Goal: Task Accomplishment & Management: Manage account settings

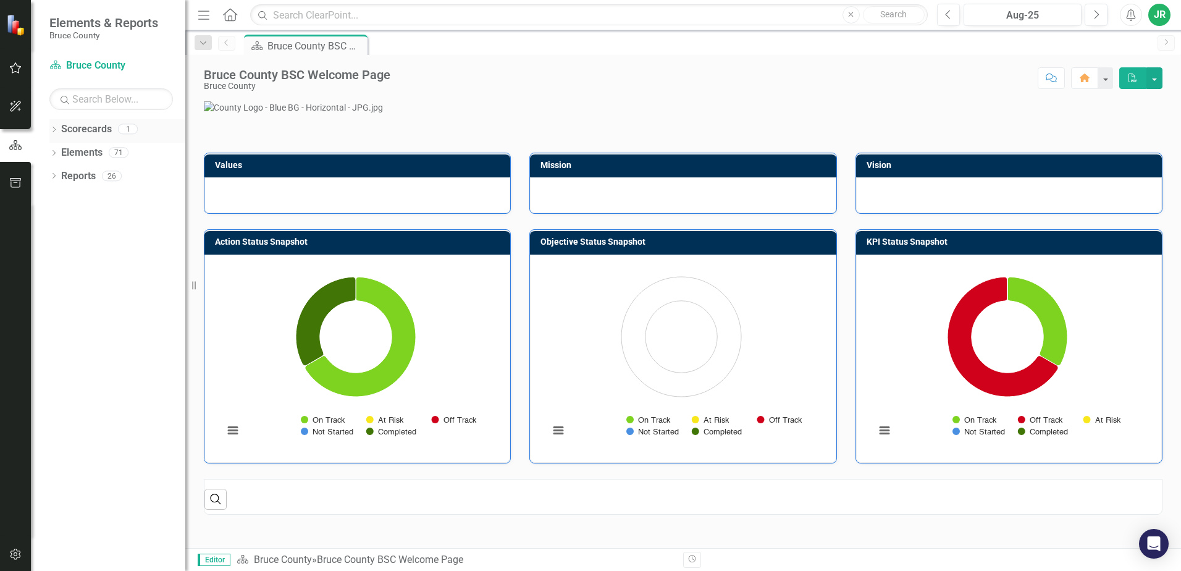
click at [55, 126] on div "Dropdown" at bounding box center [53, 130] width 9 height 11
click at [46, 176] on div "Dropdown Scorecards 1 Bruce County Dropdown Elements 71 Dropdown Goal Goals 7 1…" at bounding box center [108, 345] width 154 height 452
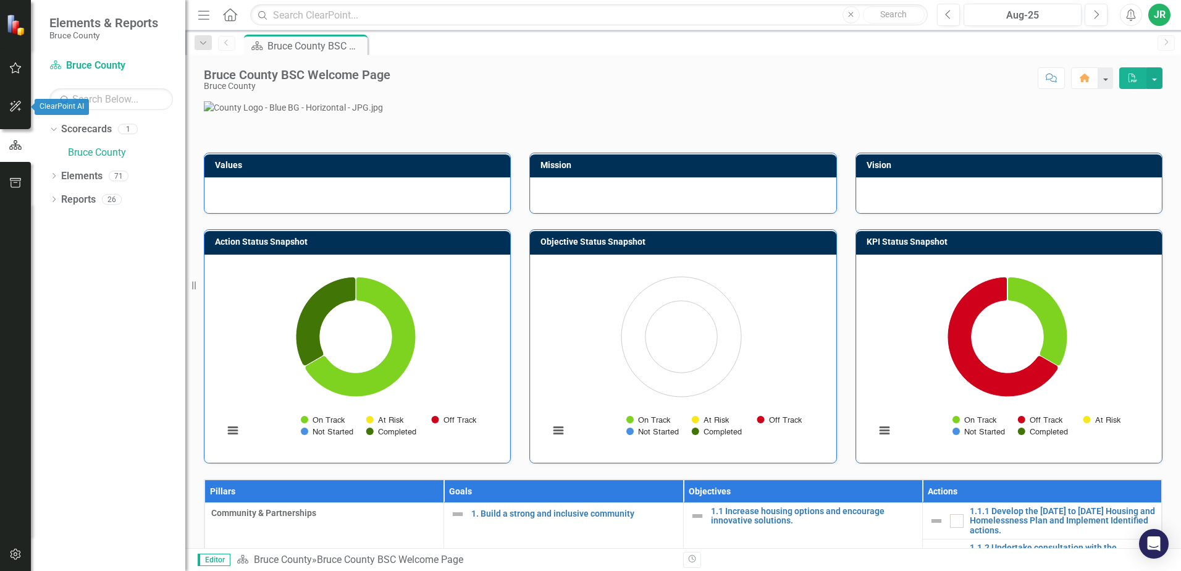
drag, startPoint x: 12, startPoint y: 106, endPoint x: 15, endPoint y: 76, distance: 29.8
click at [12, 106] on icon "button" at bounding box center [15, 106] width 13 height 10
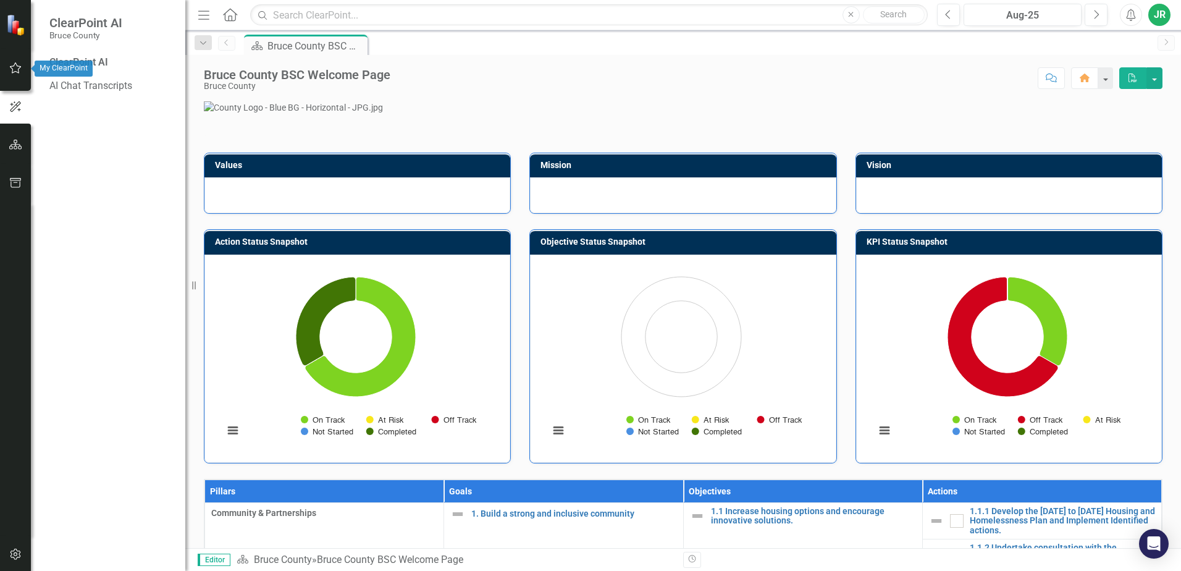
click at [15, 72] on icon "button" at bounding box center [15, 68] width 13 height 10
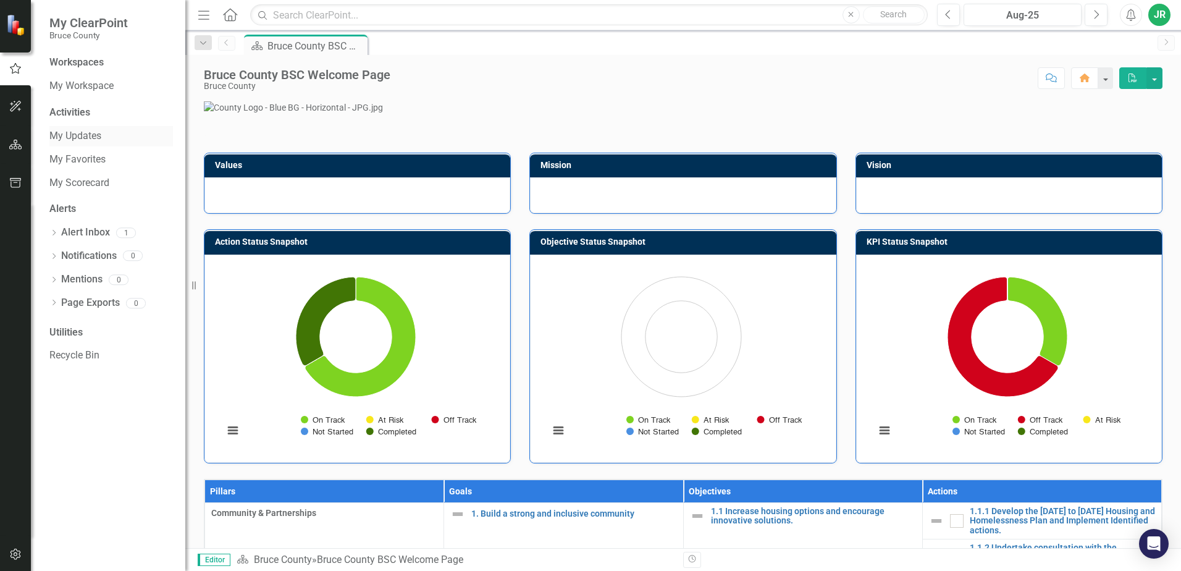
click at [69, 134] on link "My Updates" at bounding box center [111, 136] width 124 height 14
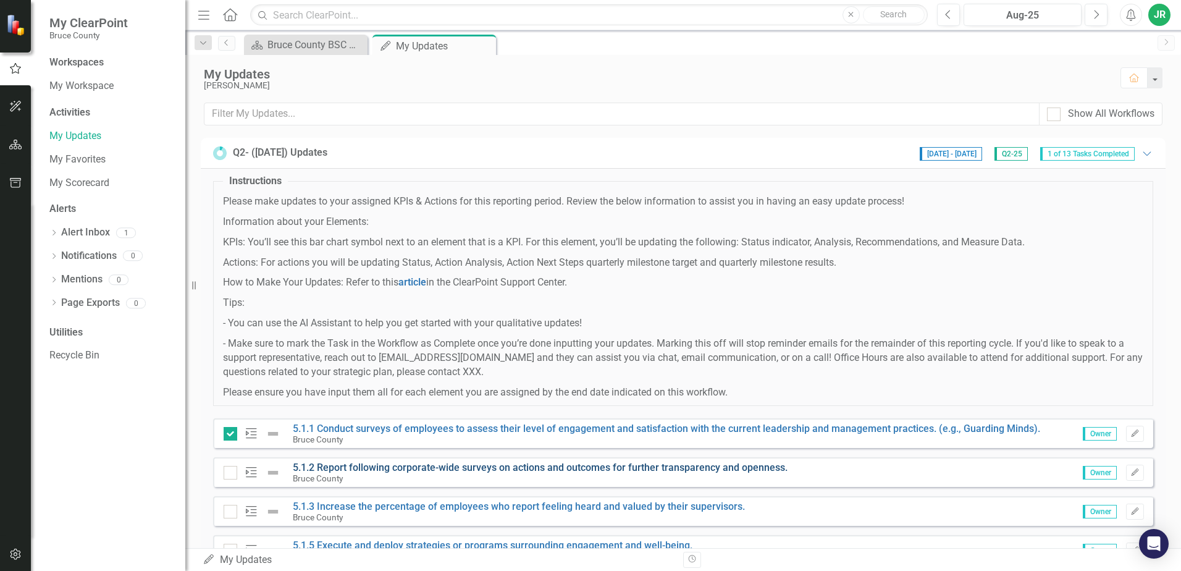
click at [702, 466] on link "5.1.2 Report following corporate-wide surveys on actions and outcomes for furth…" at bounding box center [540, 467] width 495 height 12
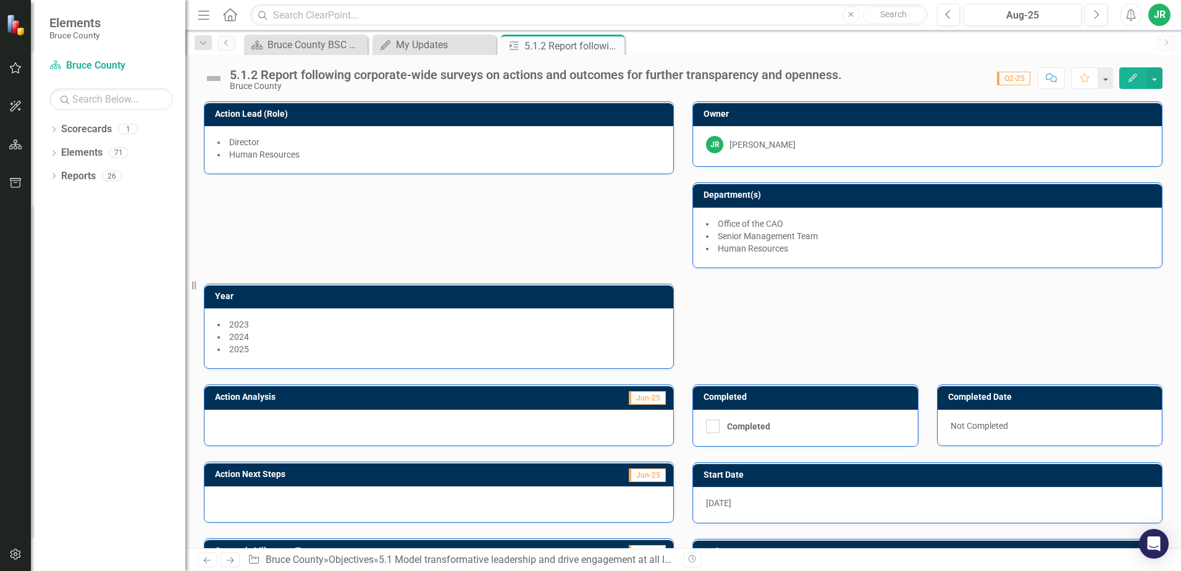
click at [376, 508] on div at bounding box center [438, 504] width 469 height 36
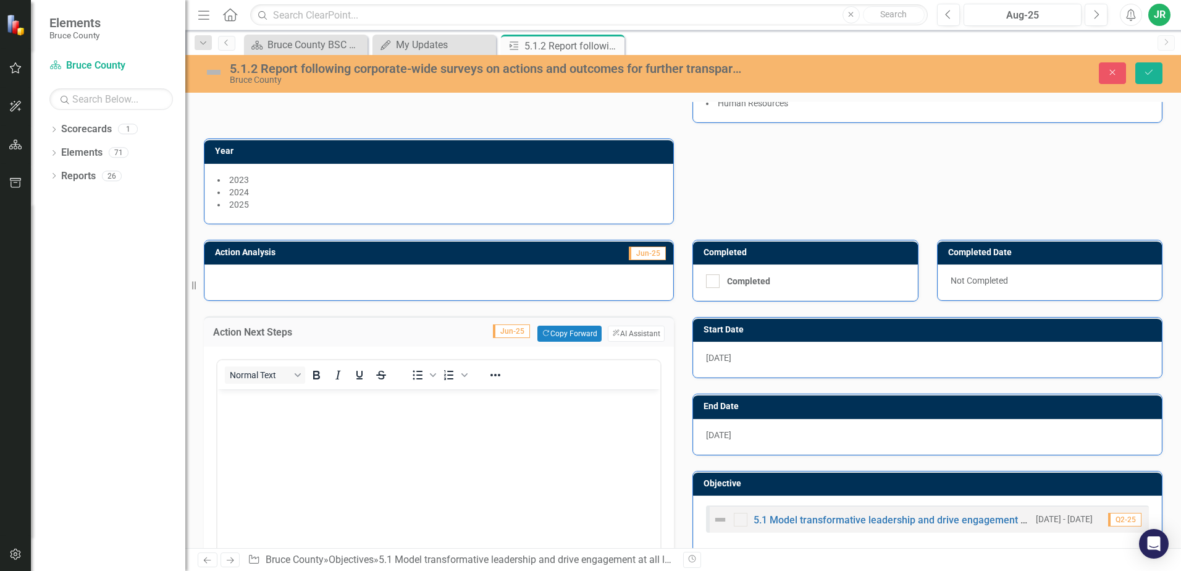
scroll to position [153, 0]
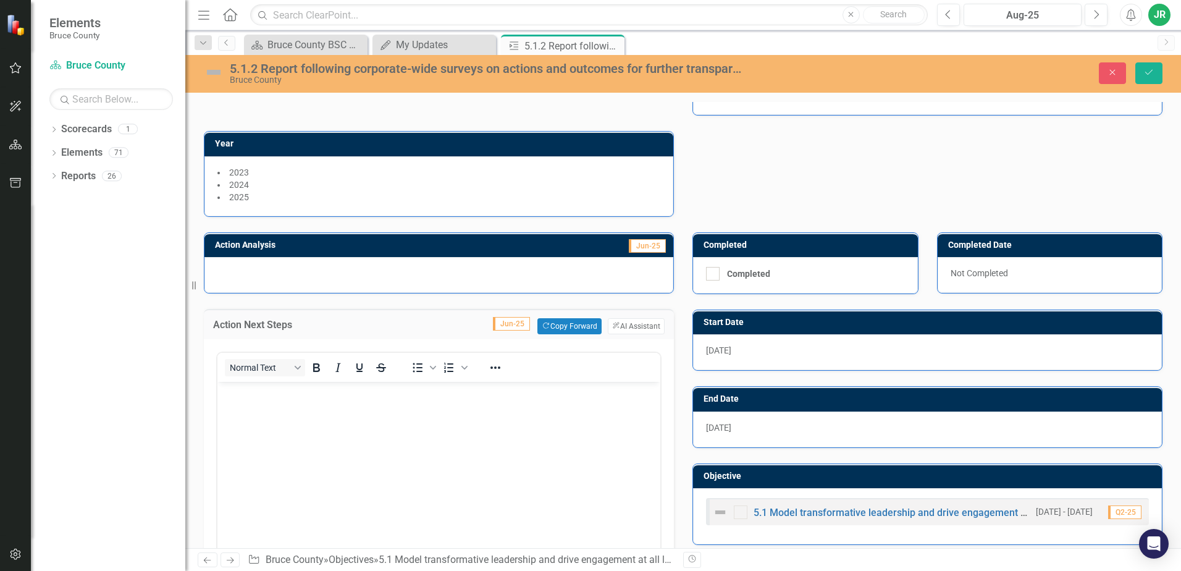
click at [264, 272] on div at bounding box center [438, 275] width 469 height 36
click at [212, 271] on div at bounding box center [438, 275] width 469 height 36
click at [224, 265] on div at bounding box center [438, 275] width 469 height 36
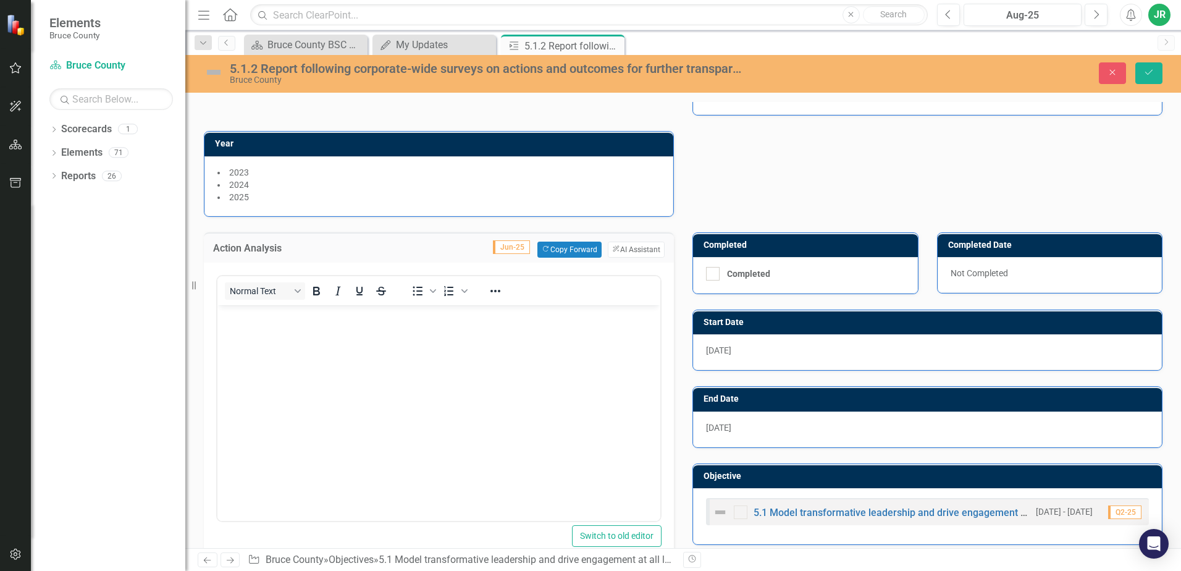
scroll to position [0, 0]
click at [248, 326] on body "Rich Text Area. Press ALT-0 for help." at bounding box center [438, 397] width 443 height 185
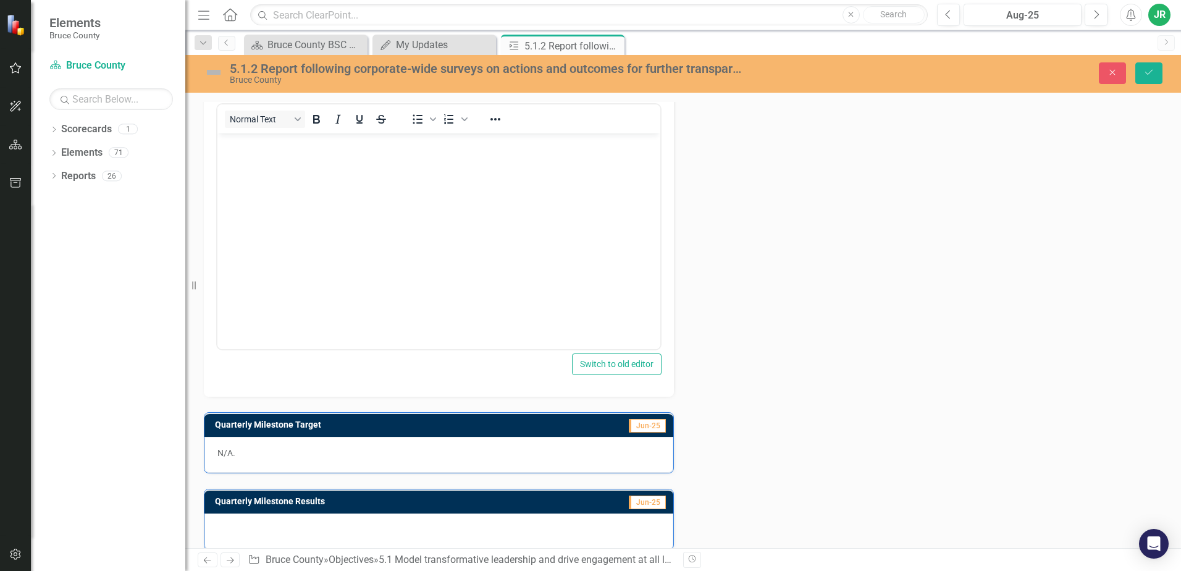
scroll to position [691, 0]
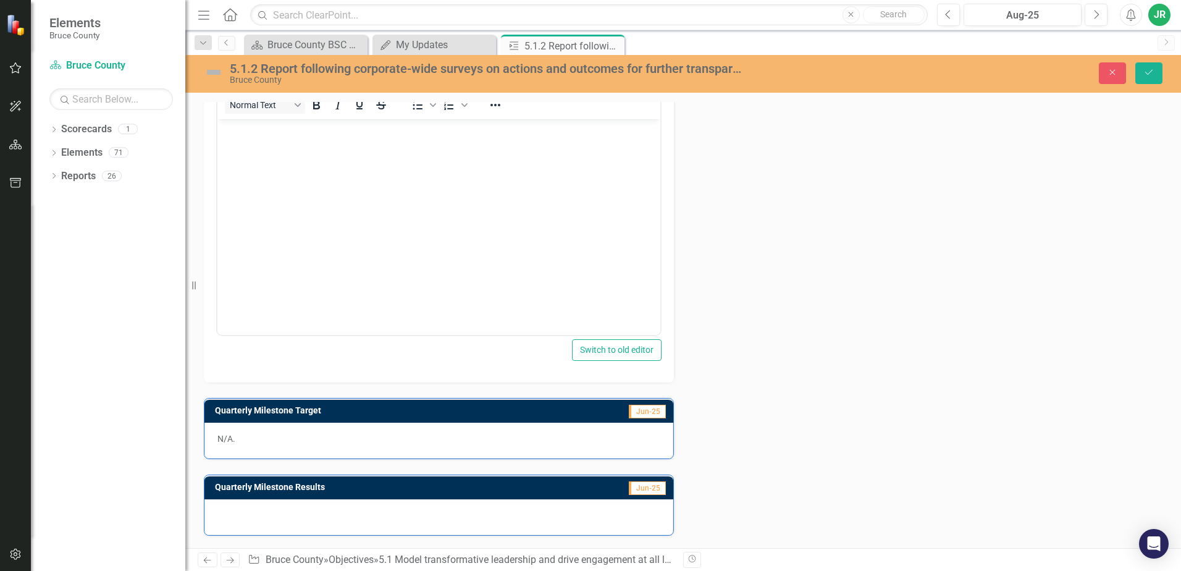
click at [437, 437] on p "N/A." at bounding box center [438, 438] width 443 height 12
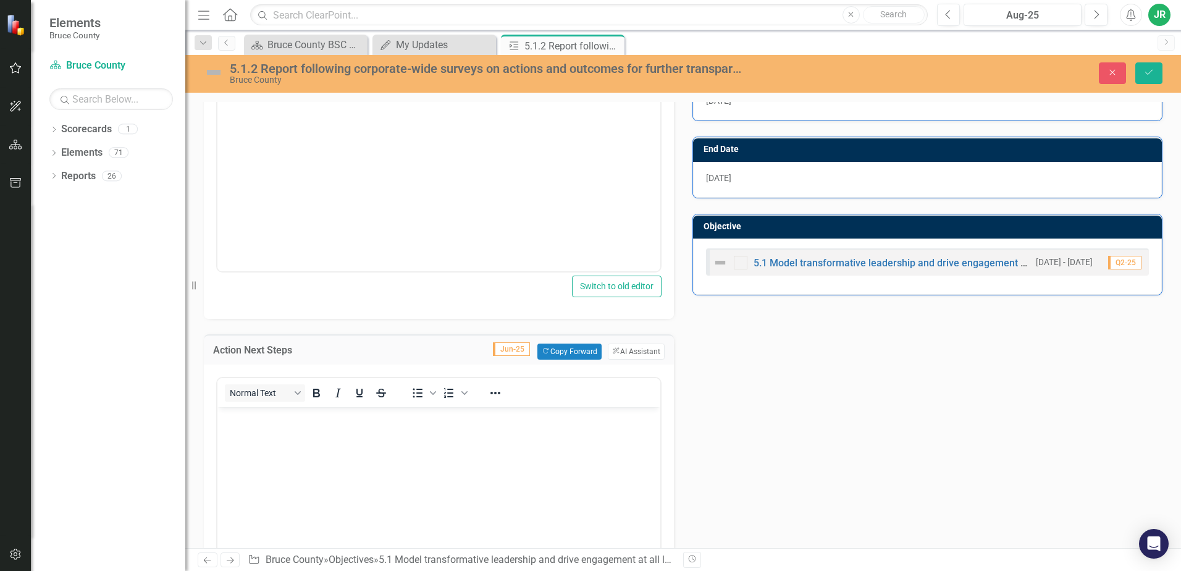
scroll to position [314, 0]
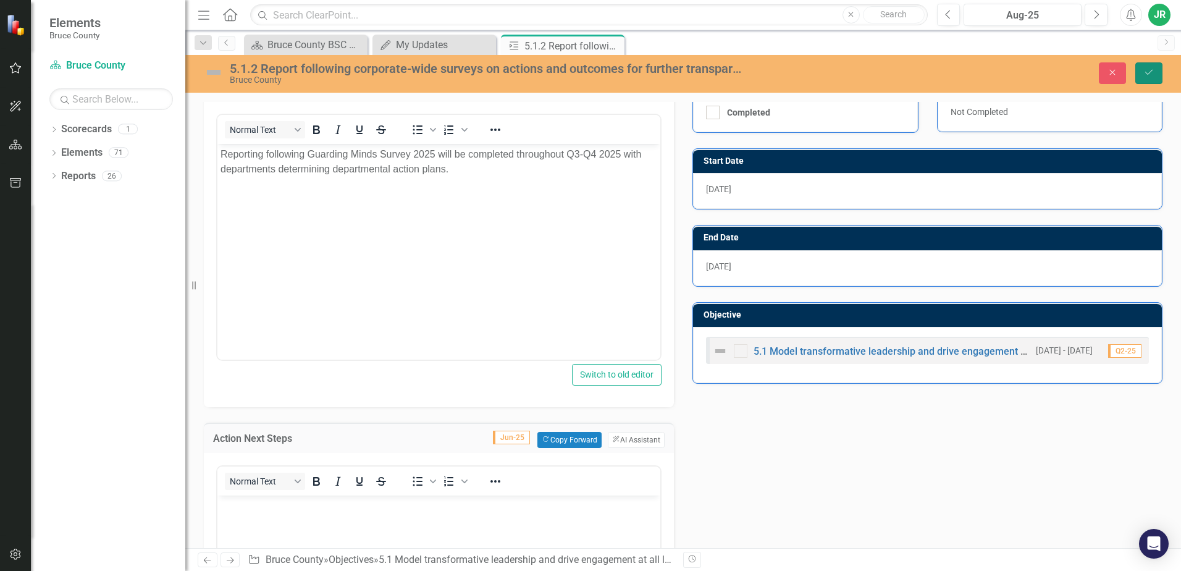
click at [1148, 72] on icon "Save" at bounding box center [1148, 72] width 11 height 9
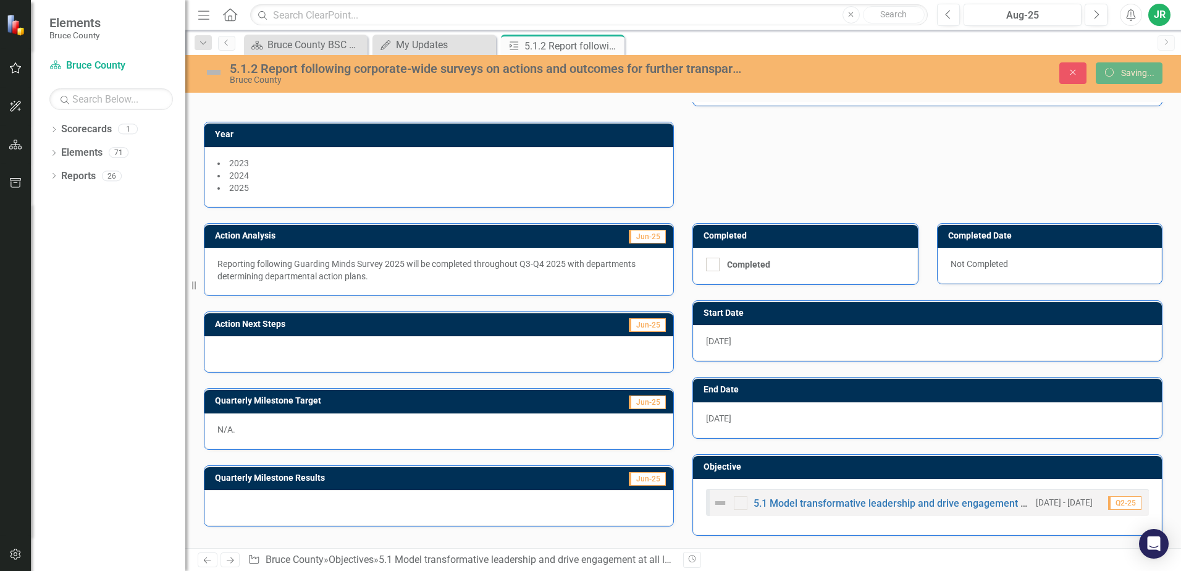
scroll to position [162, 0]
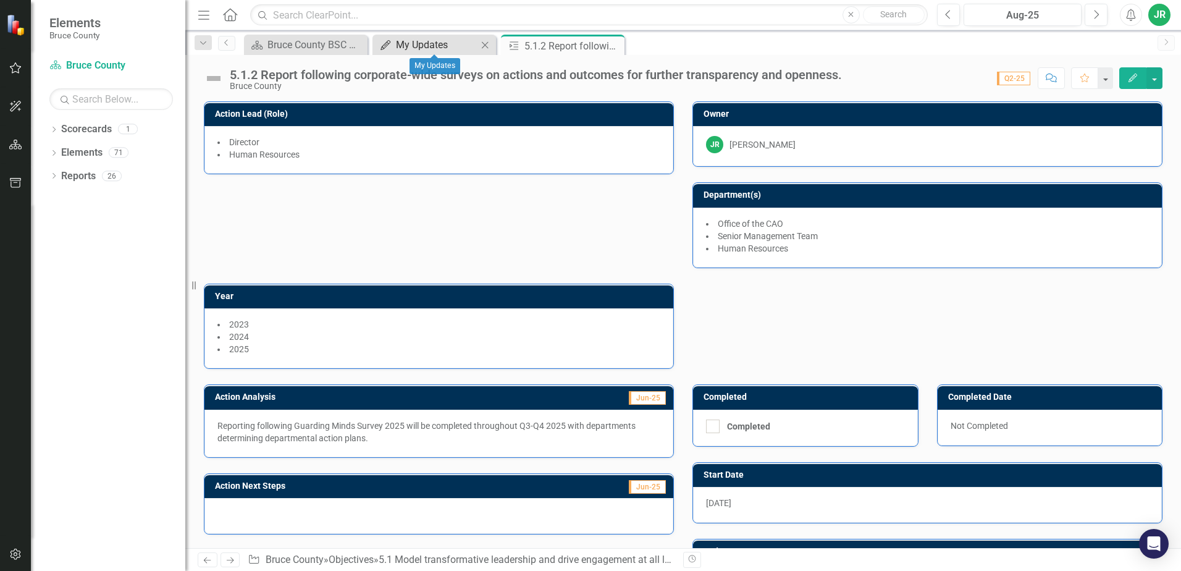
click at [431, 46] on div "My Updates" at bounding box center [437, 44] width 82 height 15
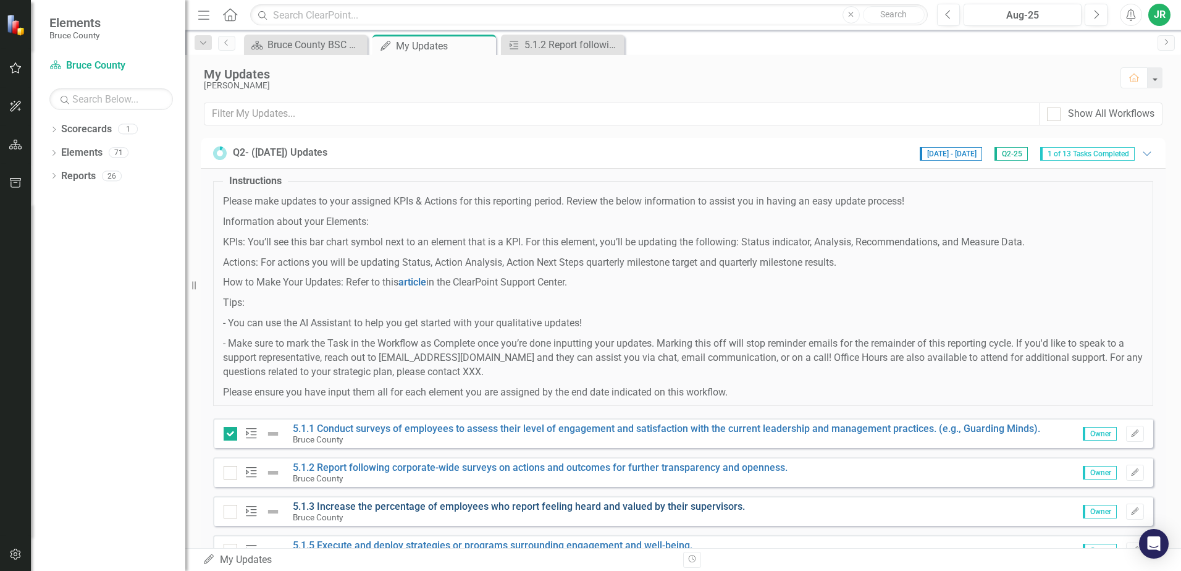
click at [409, 508] on link "5.1.3 Increase the percentage of employees who report feeling heard and valued …" at bounding box center [519, 506] width 452 height 12
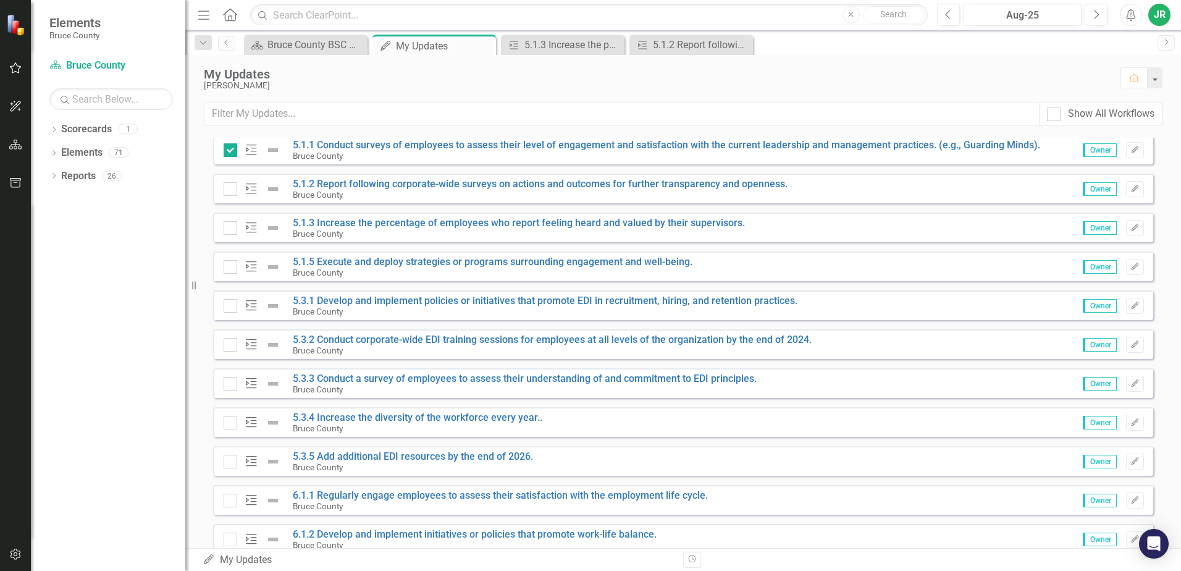
scroll to position [285, 0]
click at [509, 261] on link "5.1.5 Execute and deploy strategies or programs surrounding engagement and well…" at bounding box center [493, 260] width 400 height 12
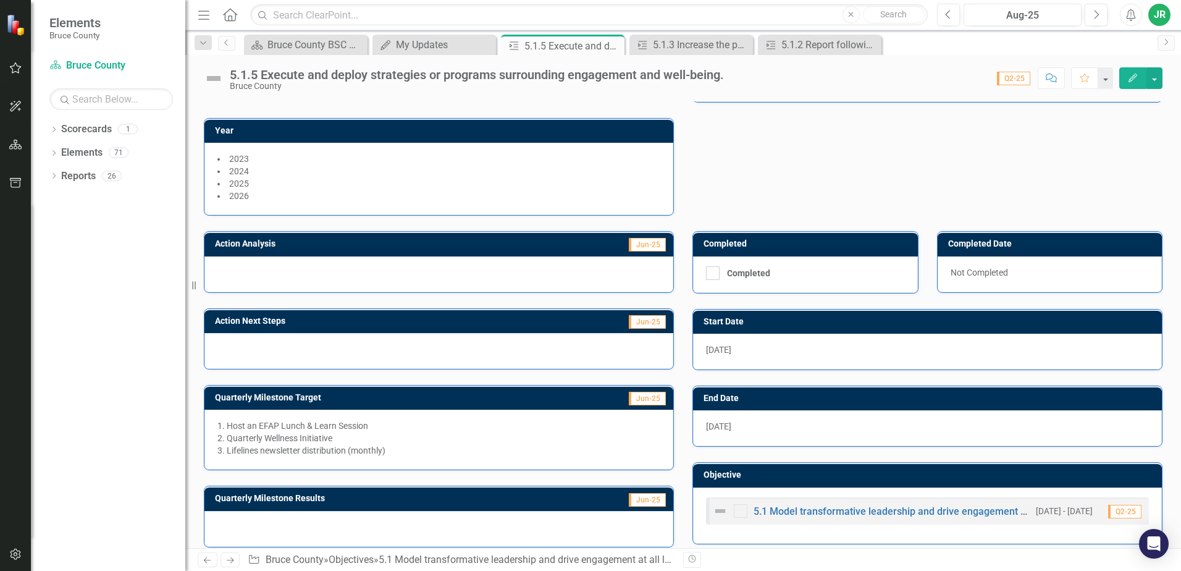
scroll to position [177, 0]
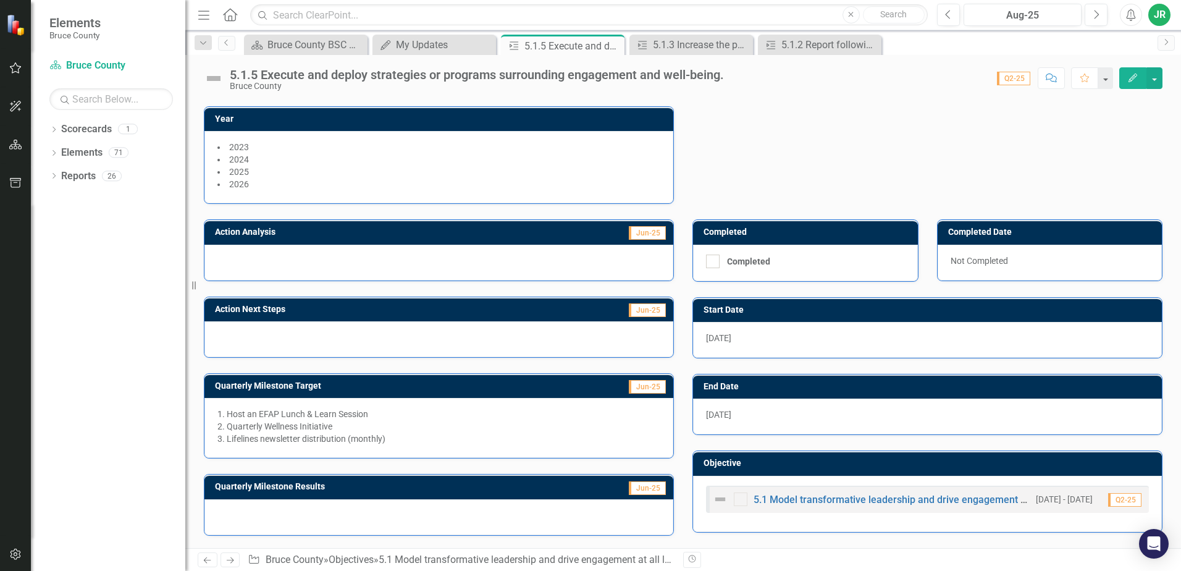
click at [219, 514] on div at bounding box center [438, 517] width 469 height 36
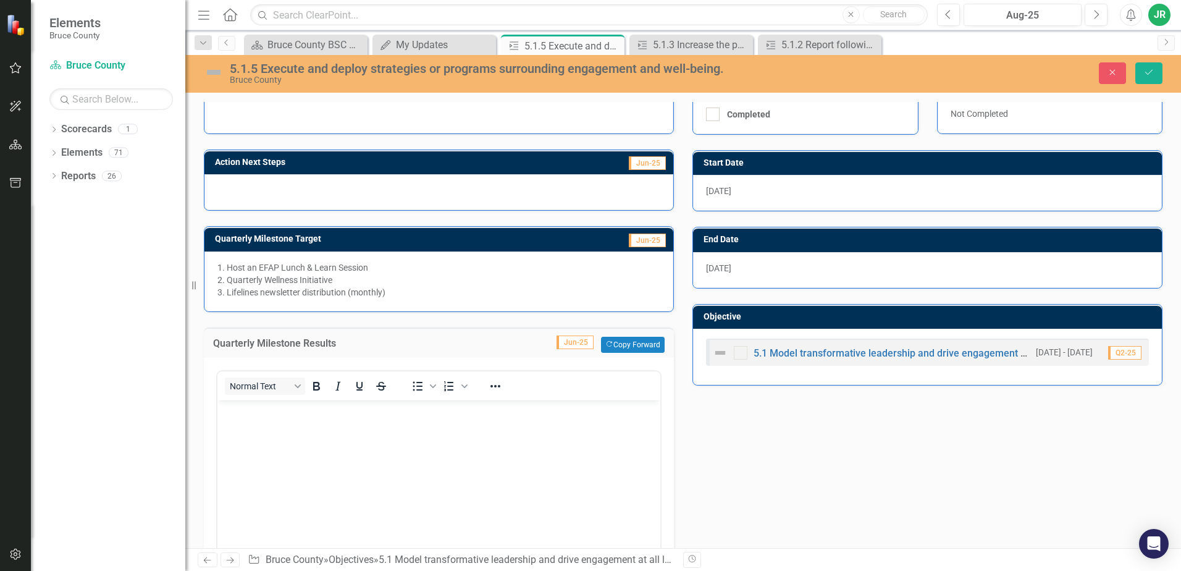
scroll to position [329, 0]
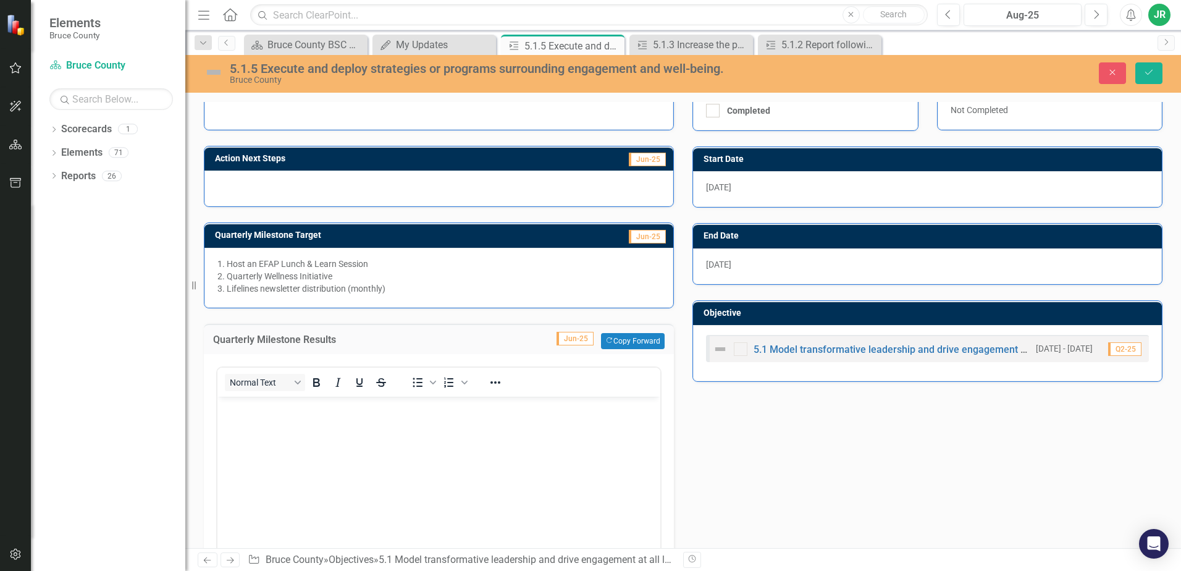
click at [324, 411] on p "Rich Text Area. Press ALT-0 for help." at bounding box center [439, 406] width 437 height 15
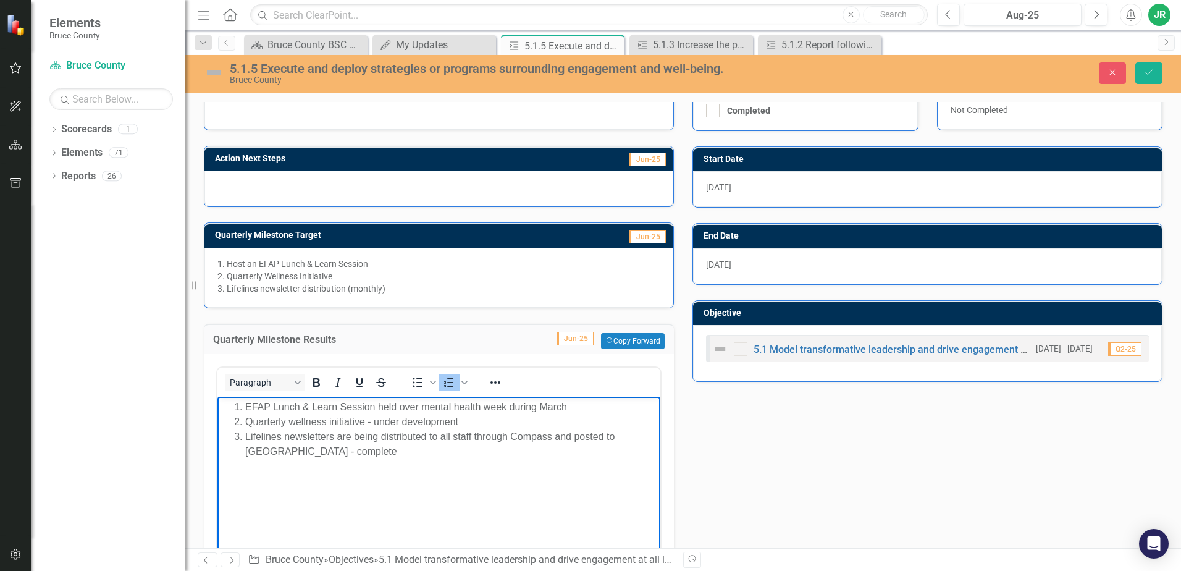
click at [593, 410] on li "EFAP Lunch & Learn Session held over mental health week during March" at bounding box center [451, 406] width 412 height 15
click at [1157, 73] on button "Save" at bounding box center [1148, 73] width 27 height 22
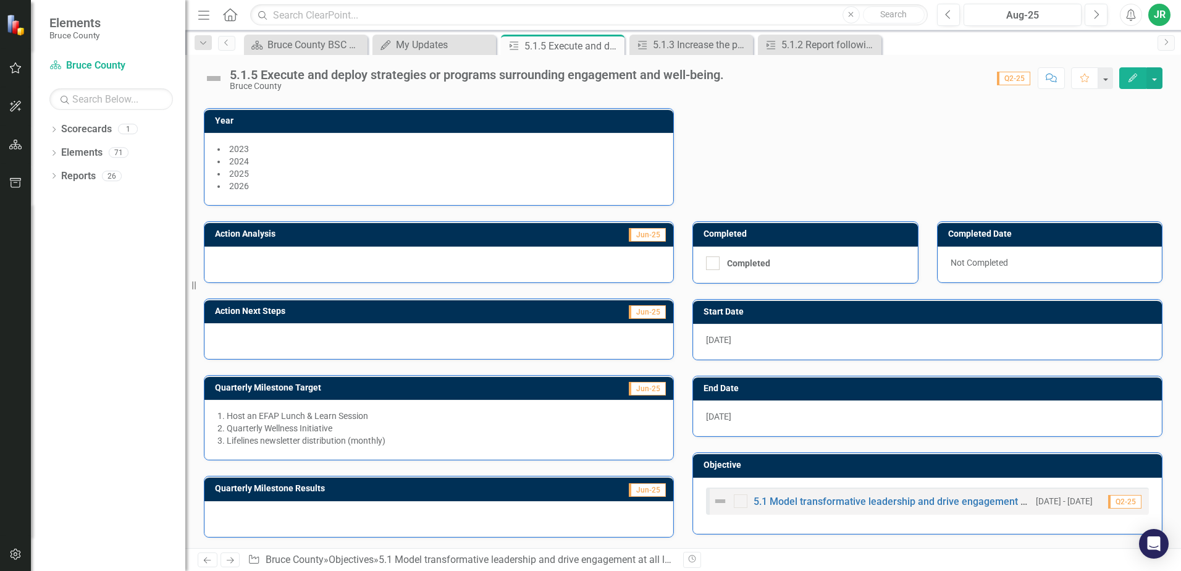
scroll to position [177, 0]
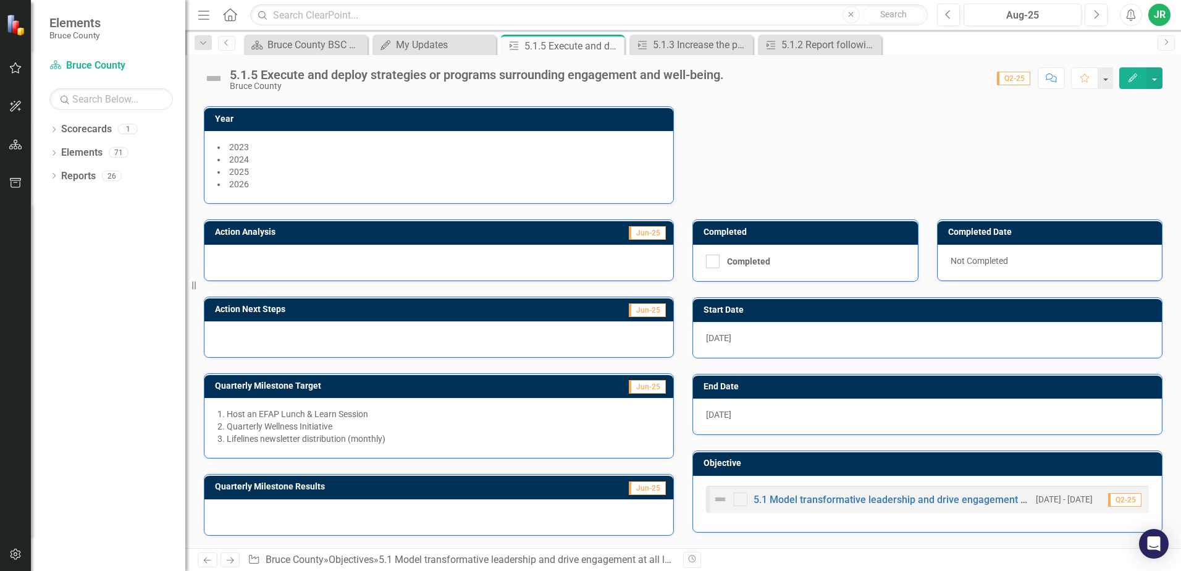
click at [502, 516] on div at bounding box center [438, 517] width 469 height 36
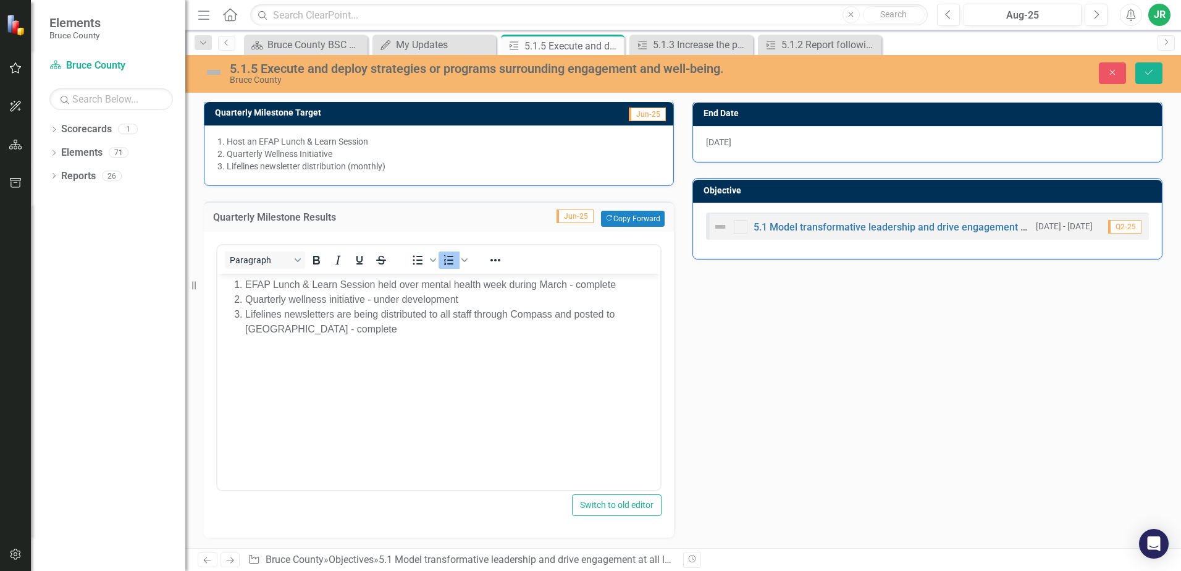
scroll to position [452, 0]
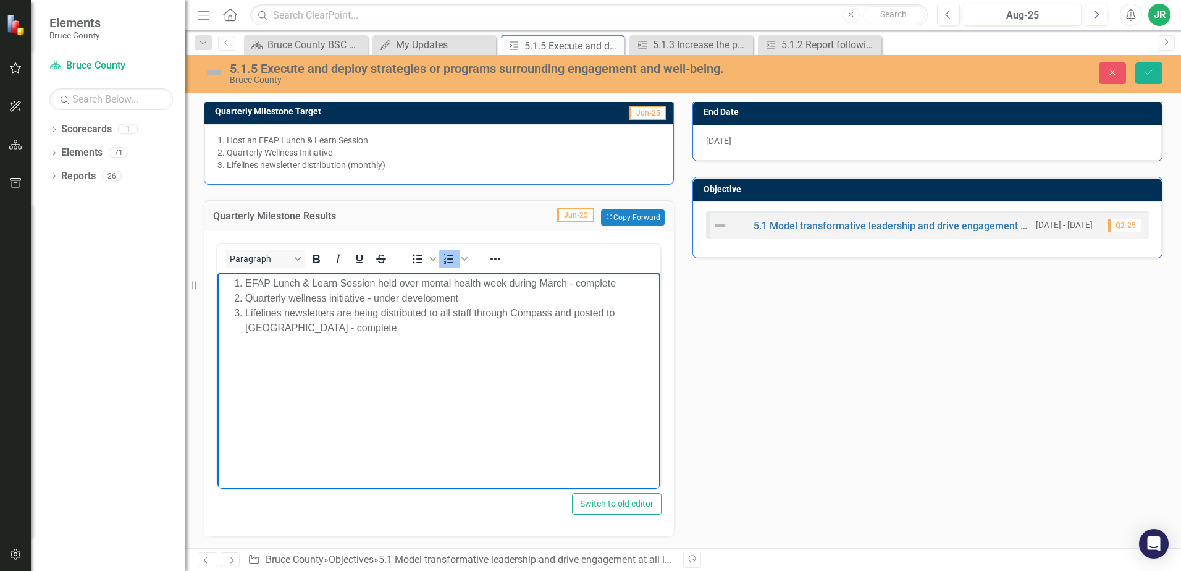
click at [515, 326] on li "Lifelines newsletters are being distributed to all staff through Compass and po…" at bounding box center [451, 320] width 412 height 30
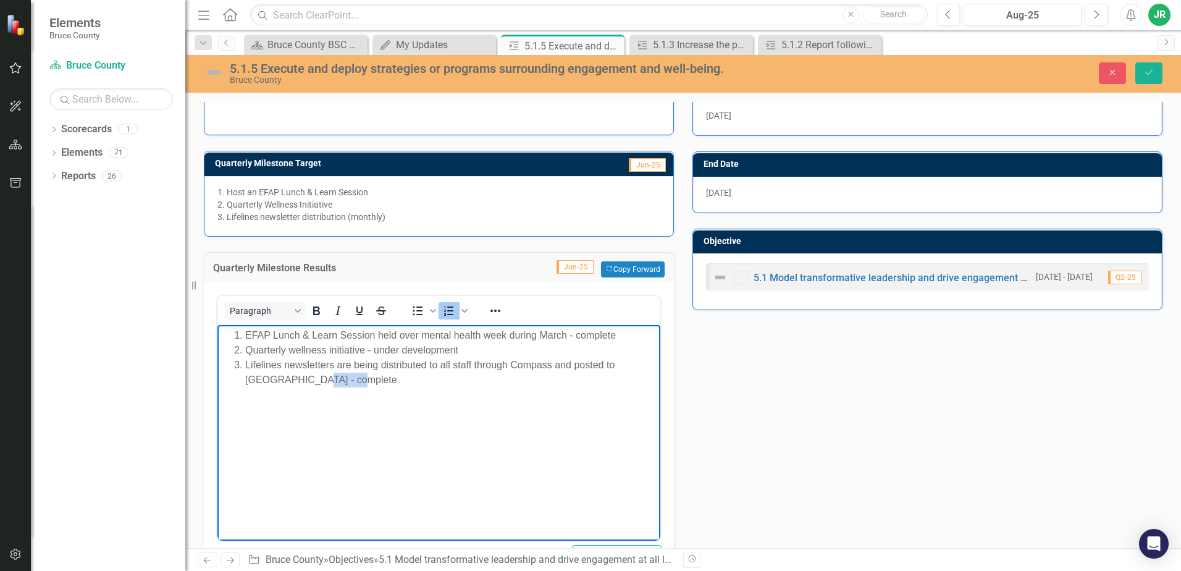
scroll to position [329, 0]
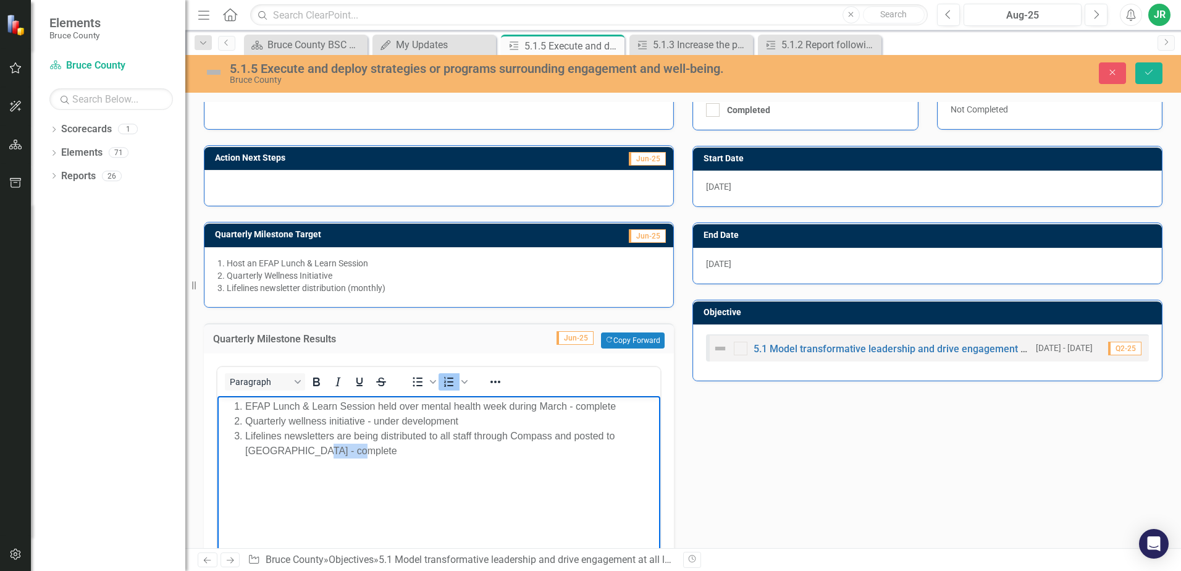
click at [477, 461] on body "EFAP Lunch & Learn Session held over mental health week during March - complete…" at bounding box center [438, 487] width 443 height 185
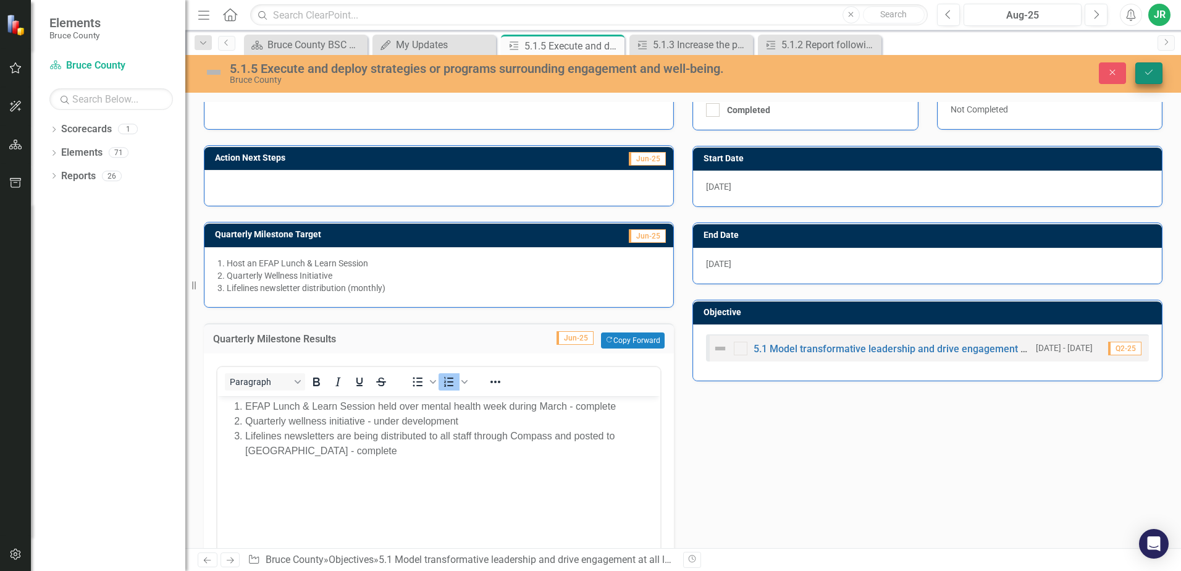
click at [1151, 67] on button "Save" at bounding box center [1148, 73] width 27 height 22
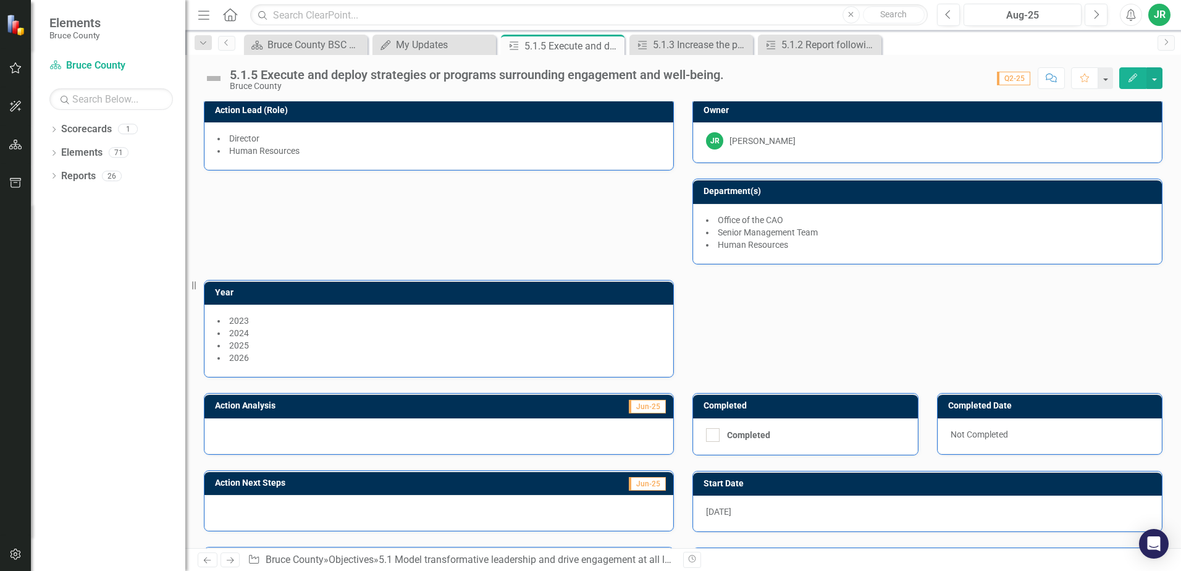
scroll to position [0, 0]
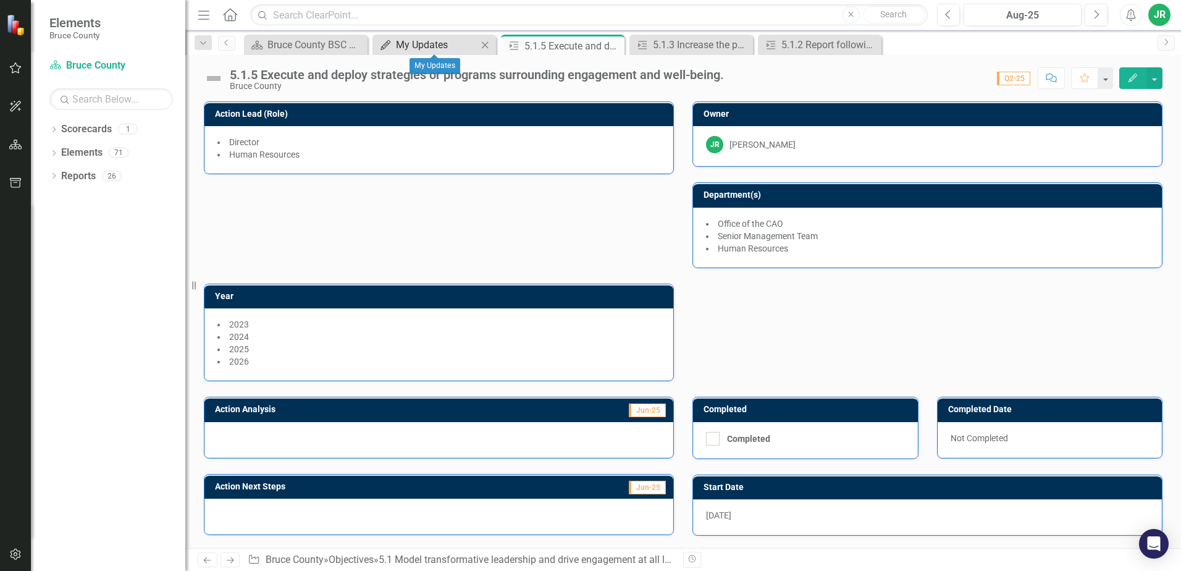
click at [392, 41] on link "My Updates My Updates" at bounding box center [427, 44] width 102 height 15
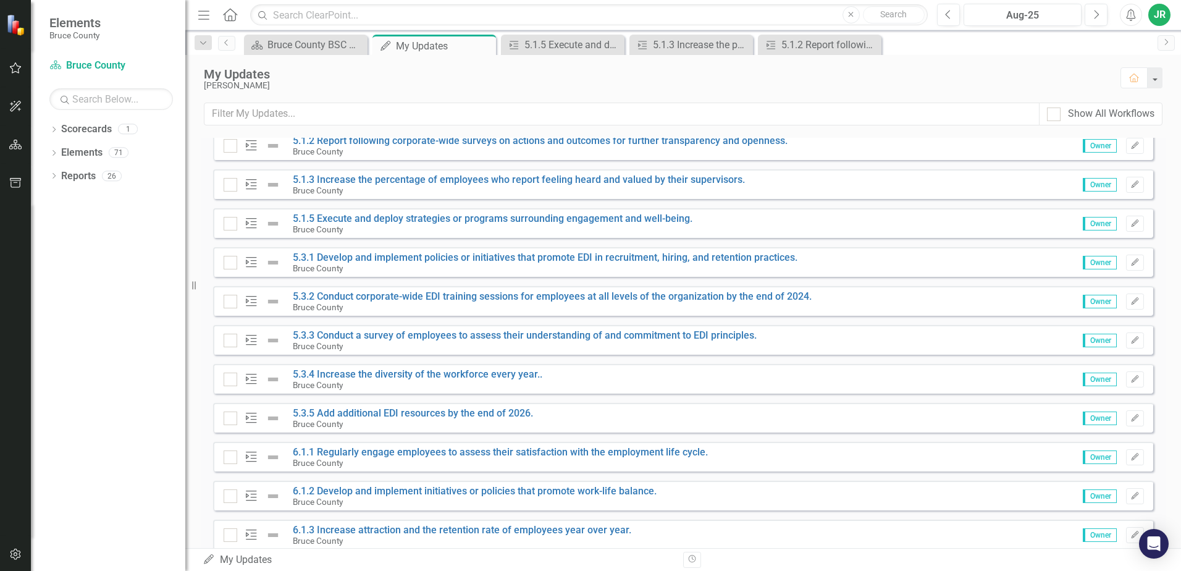
scroll to position [333, 0]
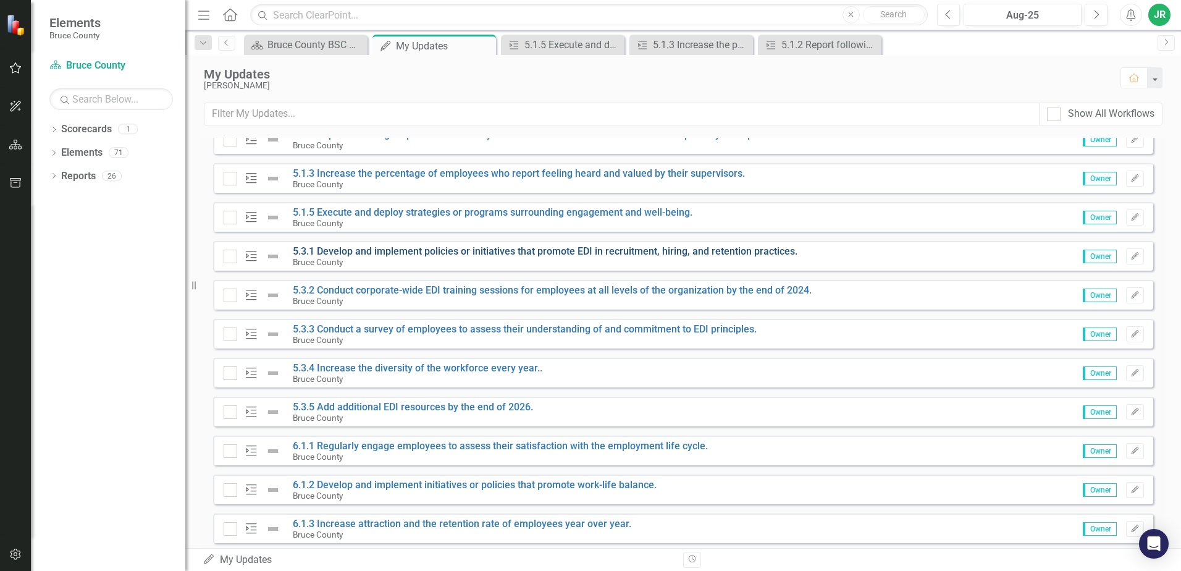
click at [620, 250] on link "5.3.1 Develop and implement policies or initiatives that promote EDI in recruit…" at bounding box center [545, 251] width 505 height 12
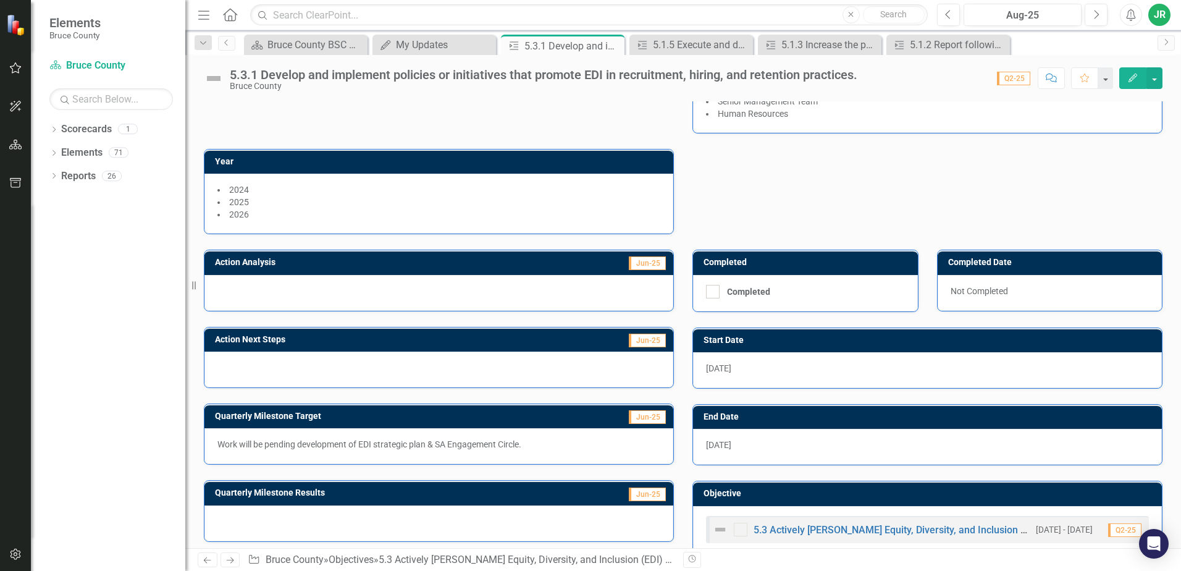
scroll to position [162, 0]
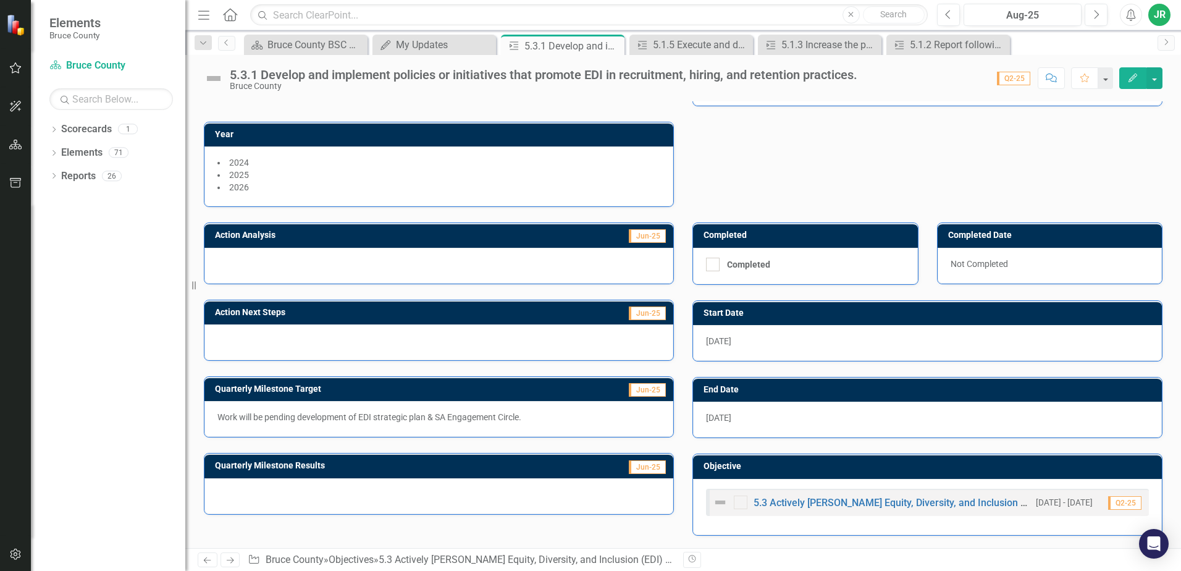
click at [287, 487] on div at bounding box center [438, 496] width 469 height 36
click at [287, 486] on div at bounding box center [438, 496] width 469 height 36
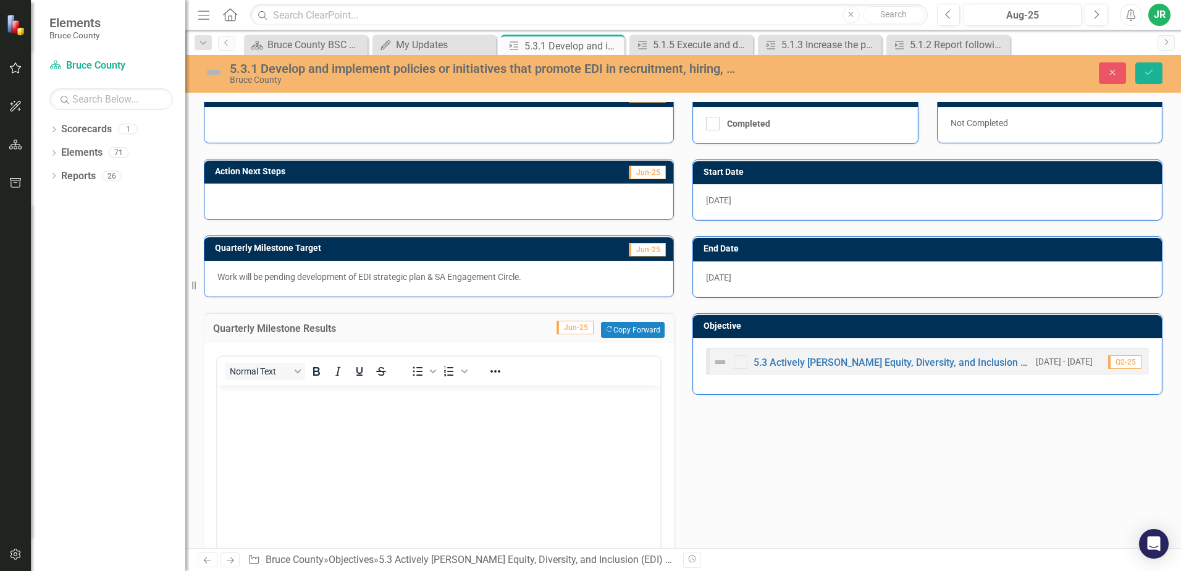
scroll to position [343, 0]
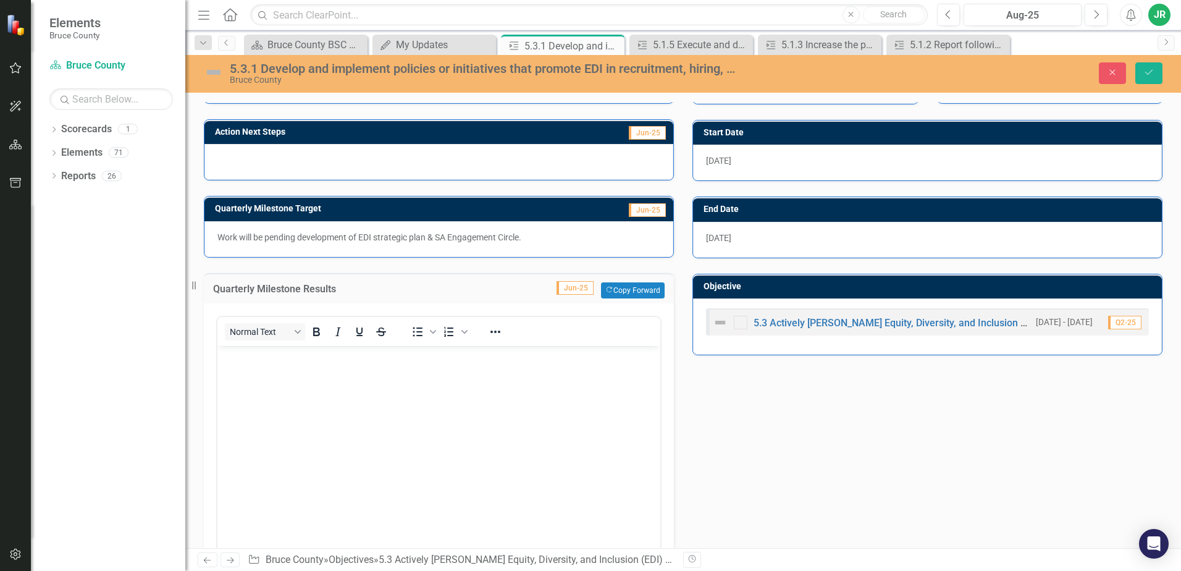
click at [377, 386] on body "Rich Text Area. Press ALT-0 for help." at bounding box center [438, 437] width 443 height 185
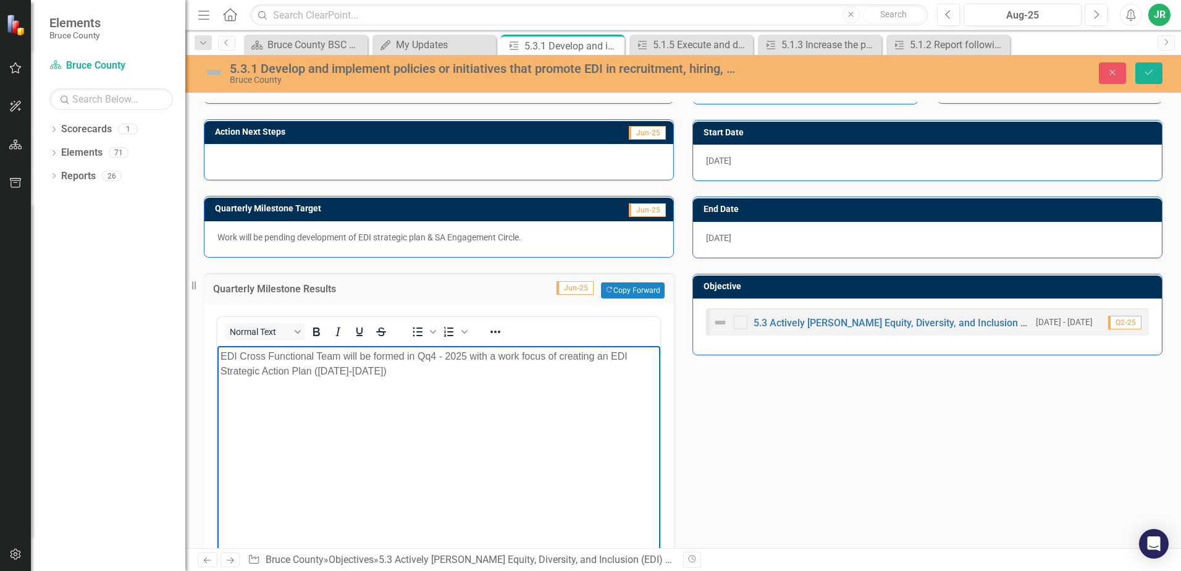
click at [425, 355] on p "EDI Cross Functional Team will be formed in Qq4 - 2025 with a work focus of cre…" at bounding box center [439, 363] width 437 height 30
click at [1148, 69] on icon "Save" at bounding box center [1148, 72] width 11 height 9
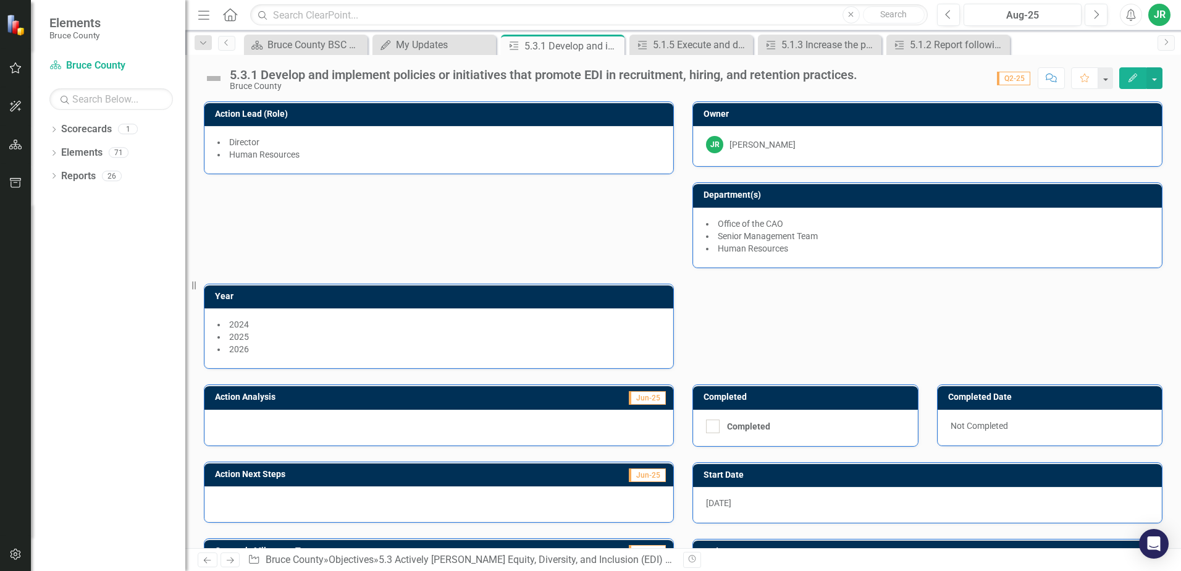
scroll to position [162, 0]
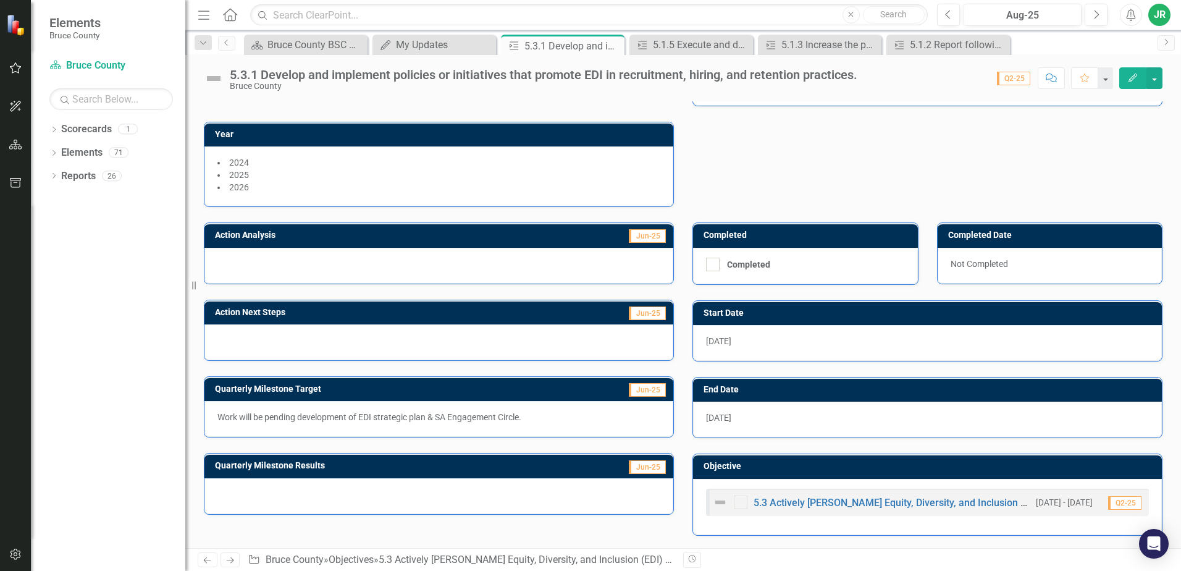
click at [469, 496] on div at bounding box center [438, 496] width 469 height 36
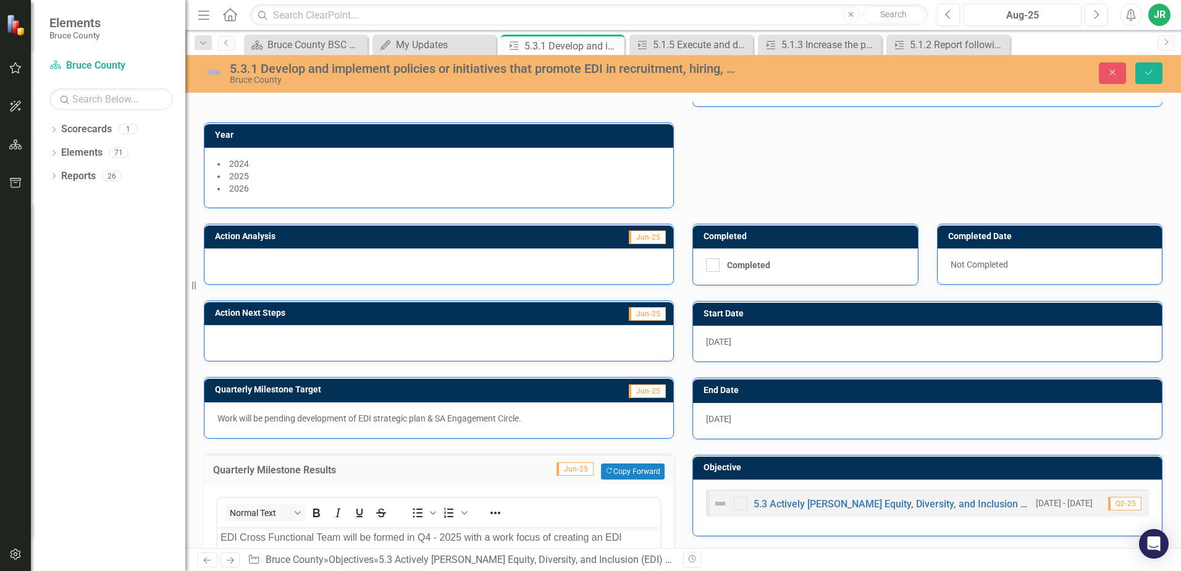
scroll to position [0, 0]
click at [1146, 69] on icon "Save" at bounding box center [1148, 72] width 11 height 9
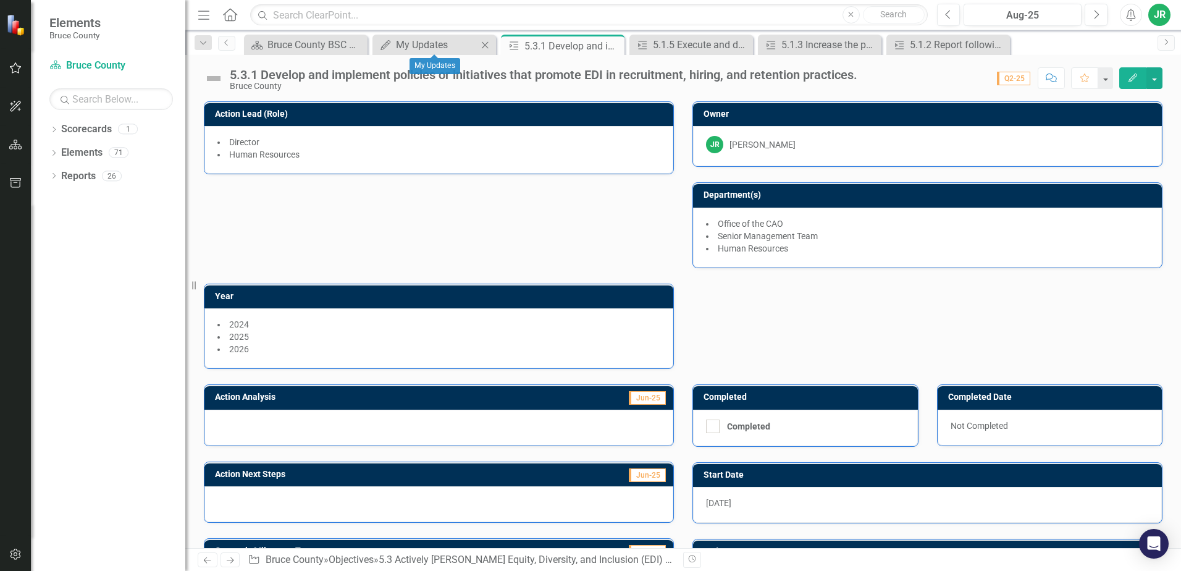
click at [445, 36] on div "My Updates My Updates Close" at bounding box center [434, 45] width 124 height 20
click at [445, 42] on div "My Updates" at bounding box center [437, 44] width 82 height 15
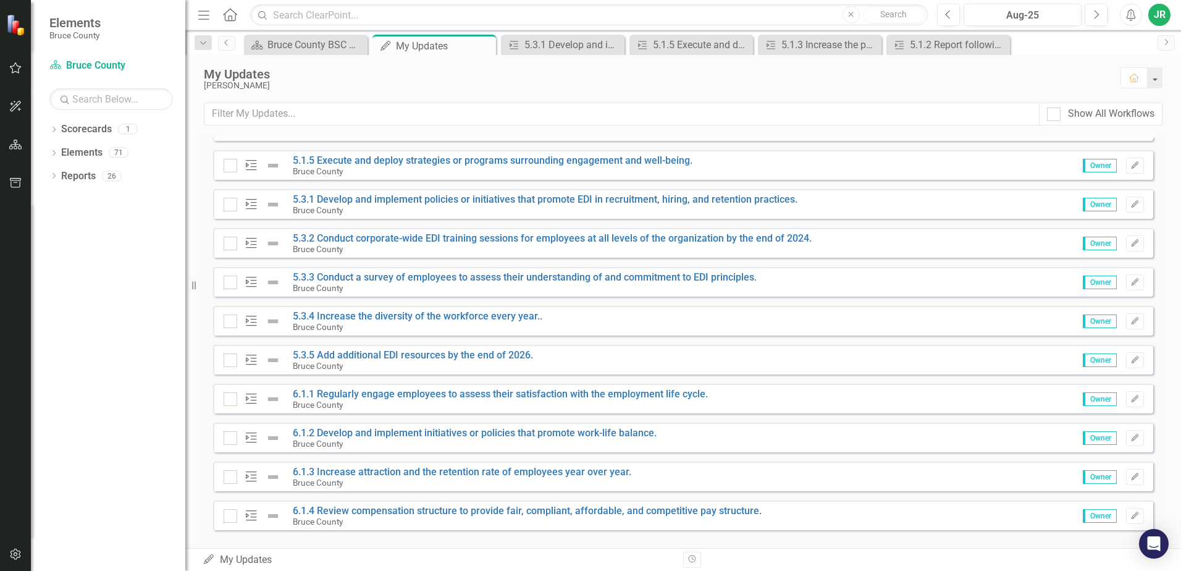
scroll to position [389, 0]
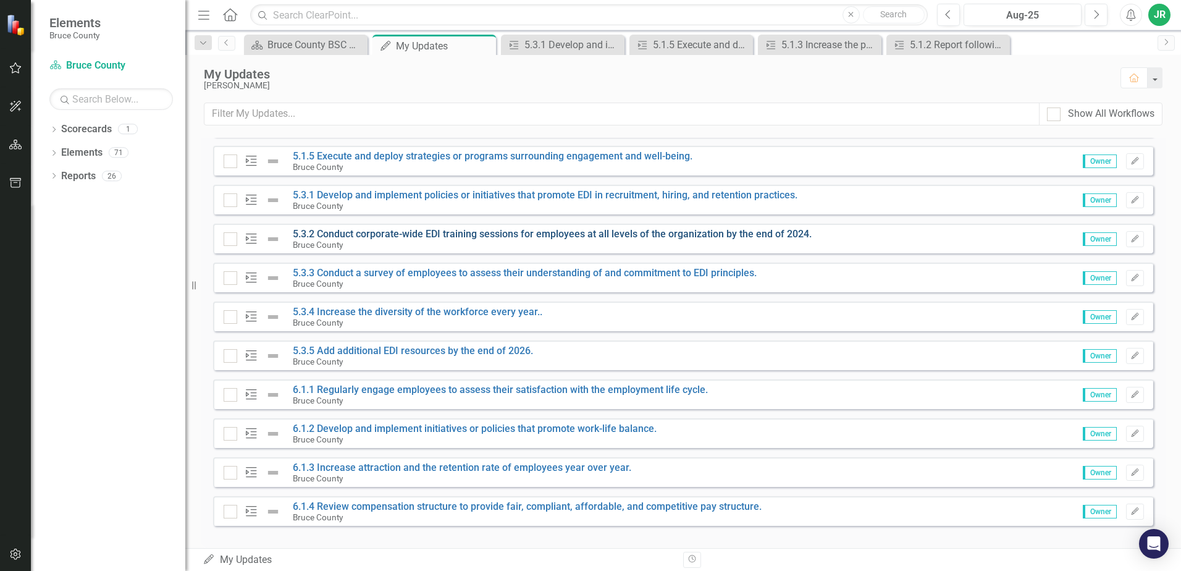
click at [592, 235] on link "5.3.2 Conduct corporate-wide EDI training sessions for employees at all levels …" at bounding box center [552, 234] width 519 height 12
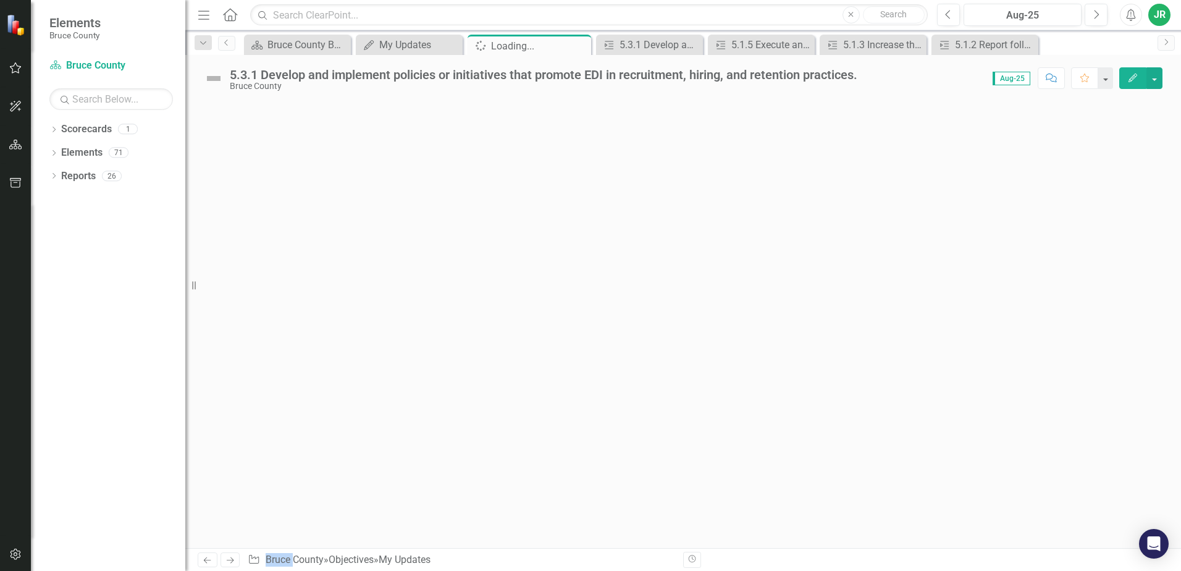
click at [592, 235] on div at bounding box center [683, 324] width 996 height 447
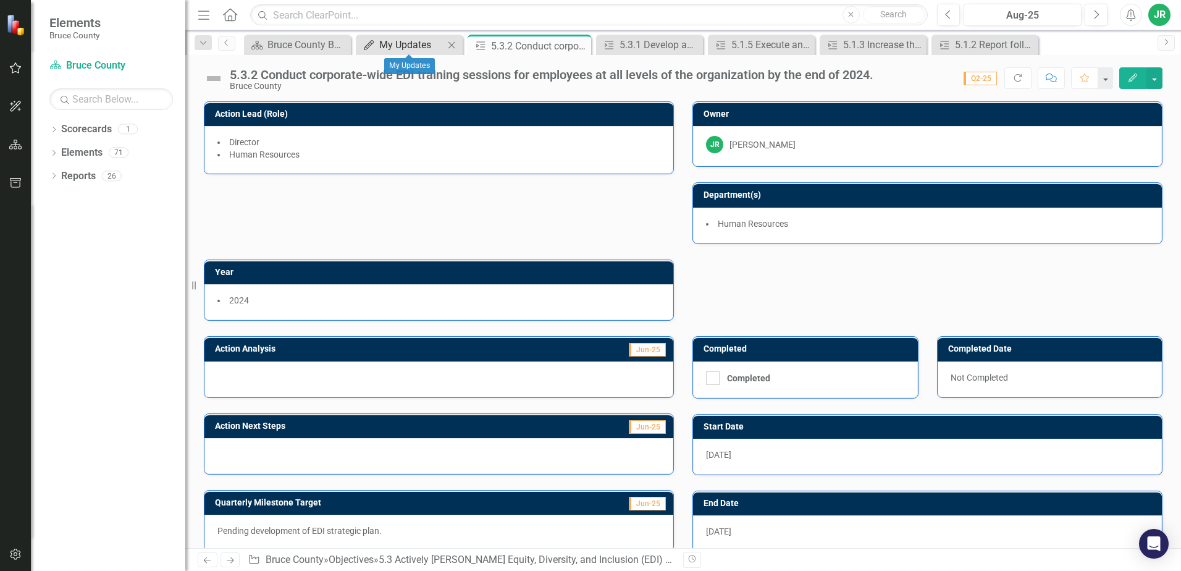
click at [418, 47] on div "My Updates" at bounding box center [411, 44] width 65 height 15
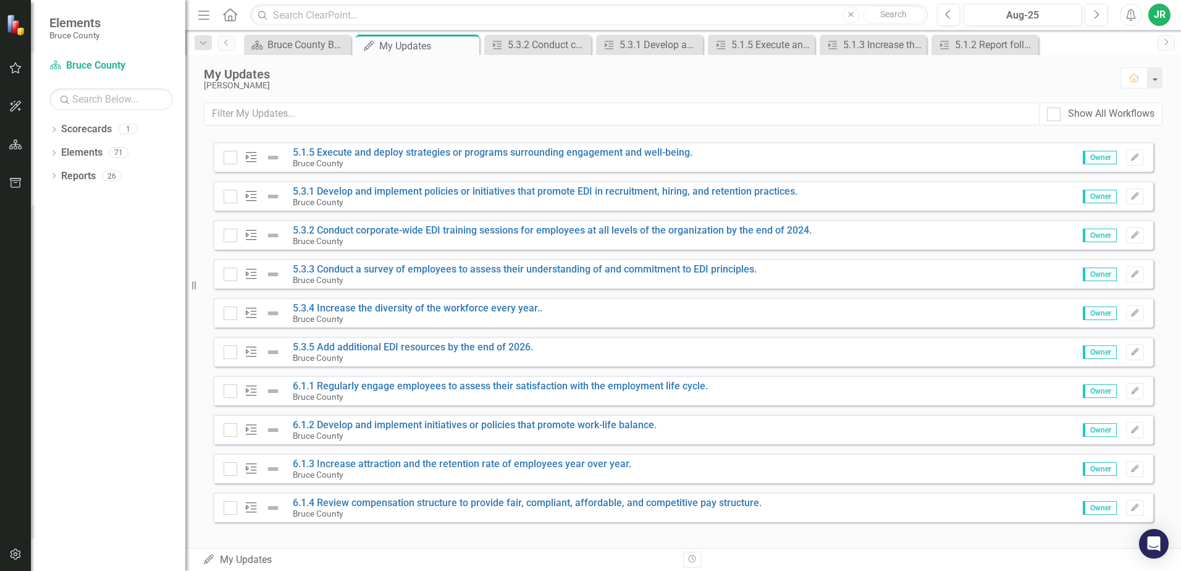
scroll to position [395, 0]
click at [563, 269] on link "5.3.3 Conduct a survey of employees to assess their understanding of and commit…" at bounding box center [525, 267] width 464 height 12
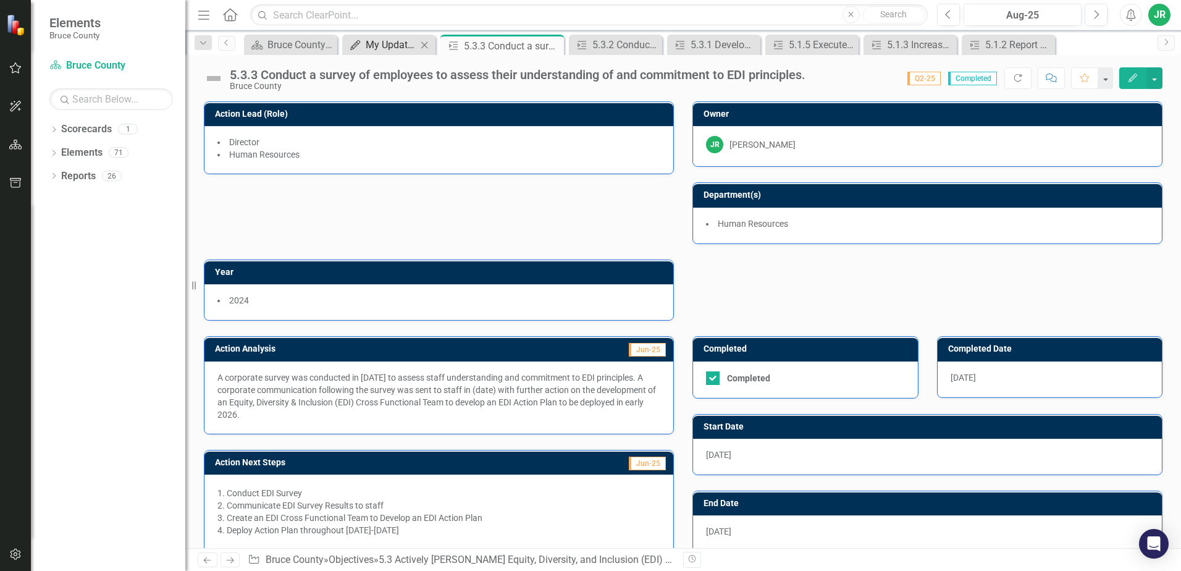
click at [383, 46] on div "My Updates" at bounding box center [391, 44] width 51 height 15
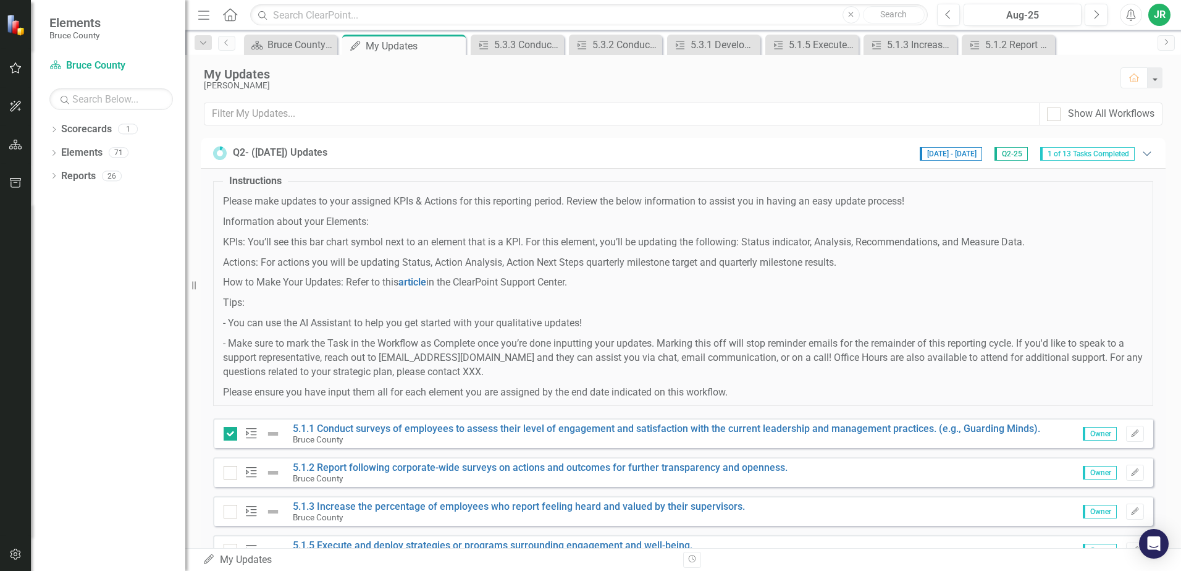
click at [1141, 153] on icon "Expanded" at bounding box center [1147, 153] width 12 height 10
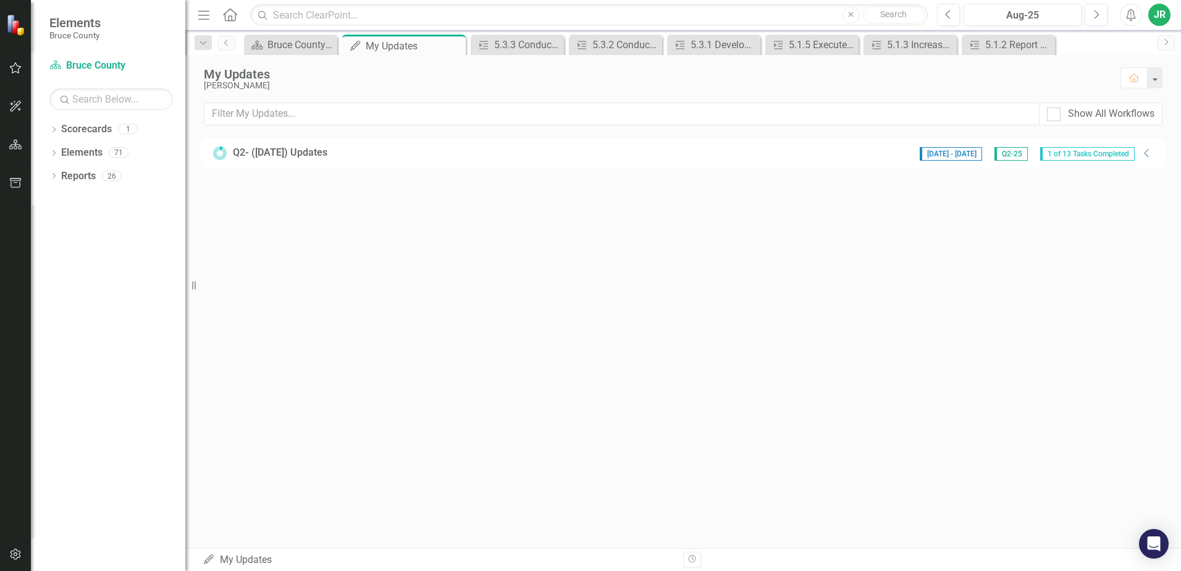
click at [1082, 153] on span "1 of 13 Tasks Completed" at bounding box center [1087, 154] width 95 height 14
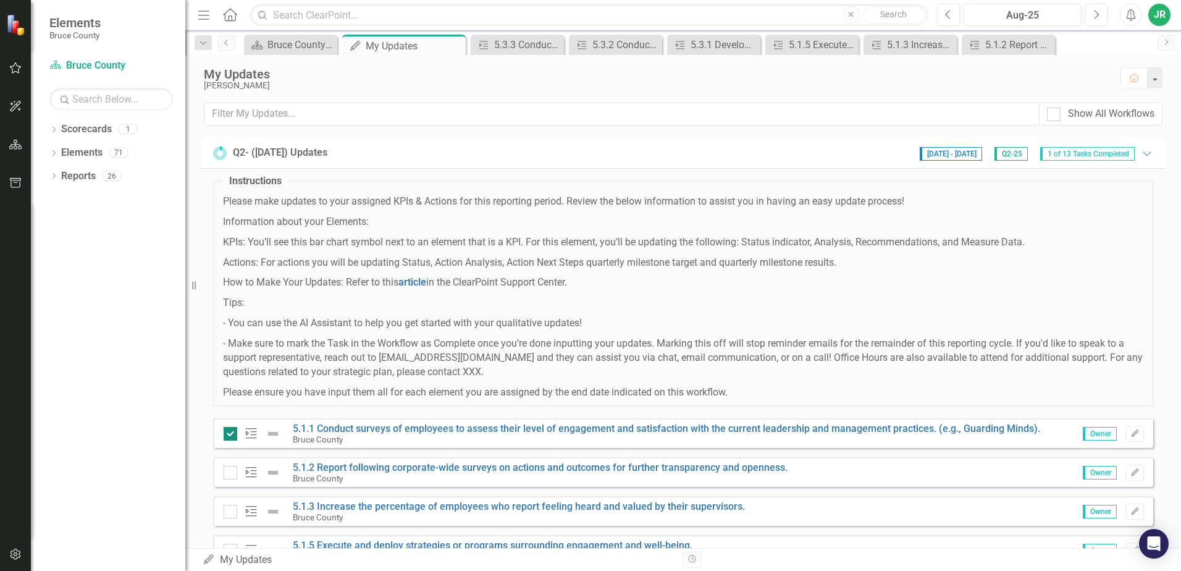
click at [229, 433] on input "checkbox" at bounding box center [228, 431] width 8 height 8
click at [232, 433] on div at bounding box center [231, 434] width 14 height 14
click at [232, 433] on input "checkbox" at bounding box center [228, 431] width 8 height 8
checkbox input "true"
